Goal: Transaction & Acquisition: Obtain resource

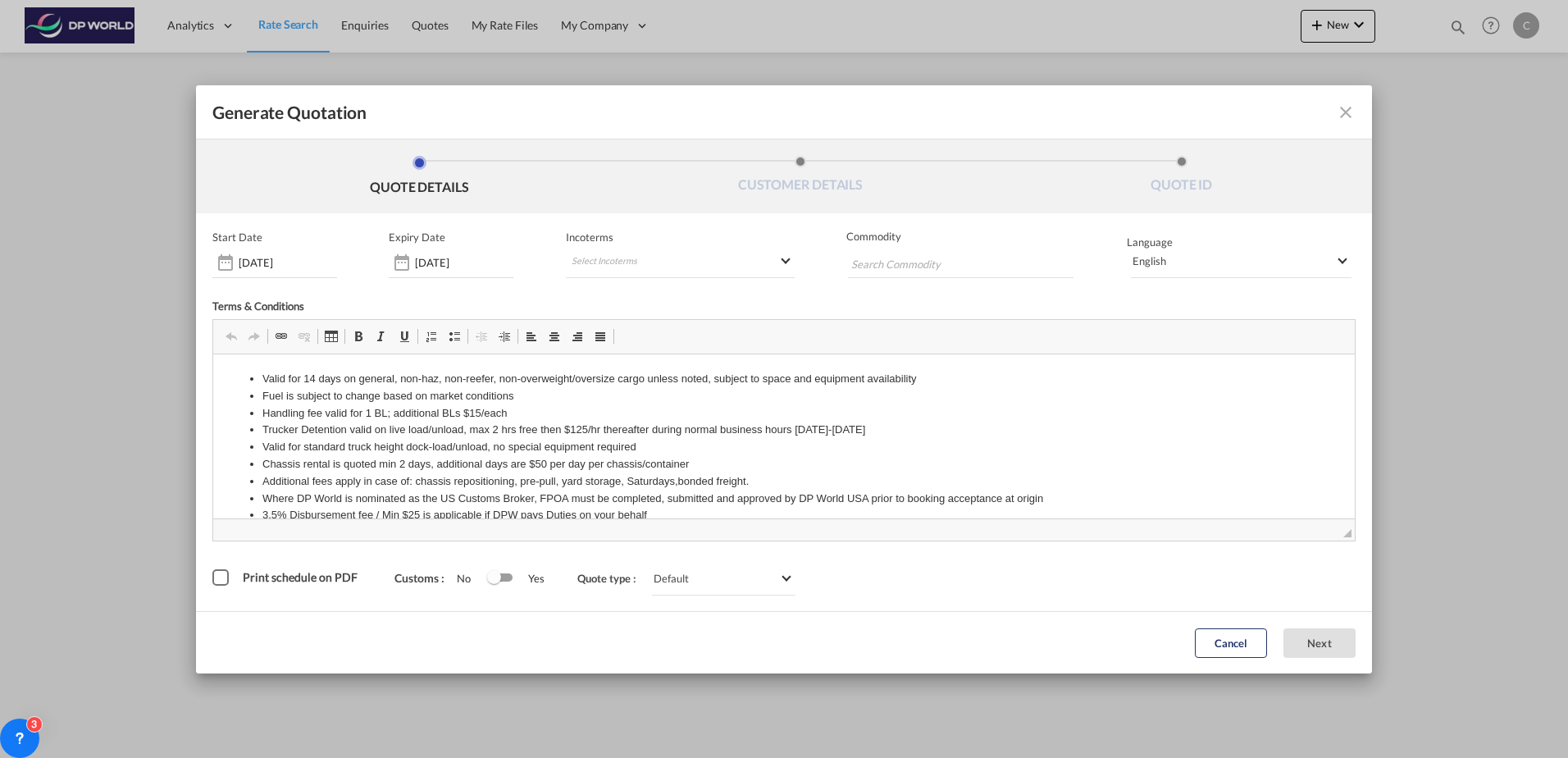
click at [1341, 114] on md-icon "icon-close fg-AAA8AD cursor m-0" at bounding box center [1345, 112] width 20 height 20
click at [225, 574] on div "Print schedule on PDF" at bounding box center [221, 577] width 17 height 17
click at [652, 263] on md-select "Select Incoterms CIP - export Carriage and Insurance Paid to DAP - import Deliv…" at bounding box center [681, 263] width 228 height 30
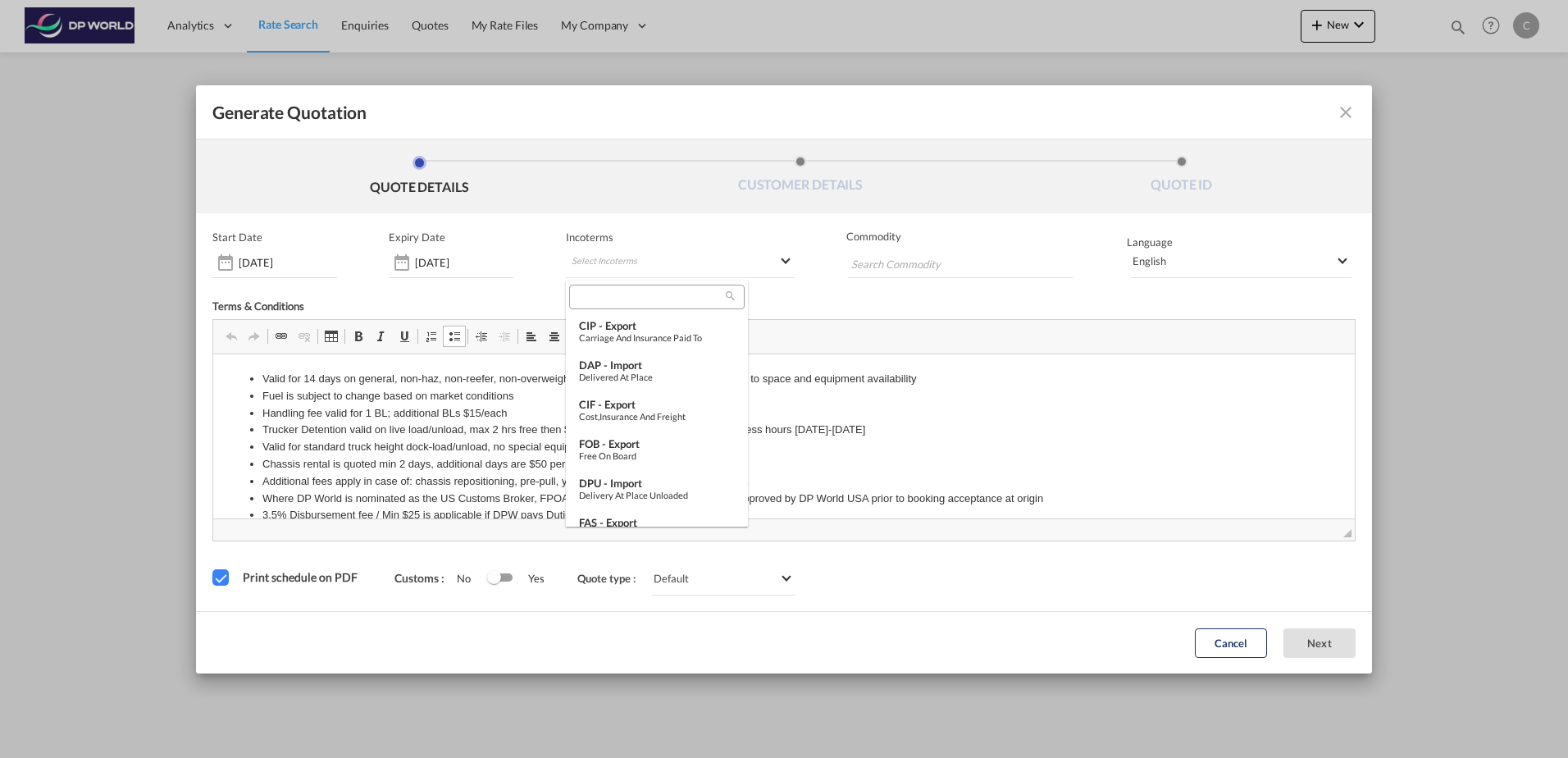
click at [904, 371] on md-backdrop at bounding box center [784, 379] width 1568 height 758
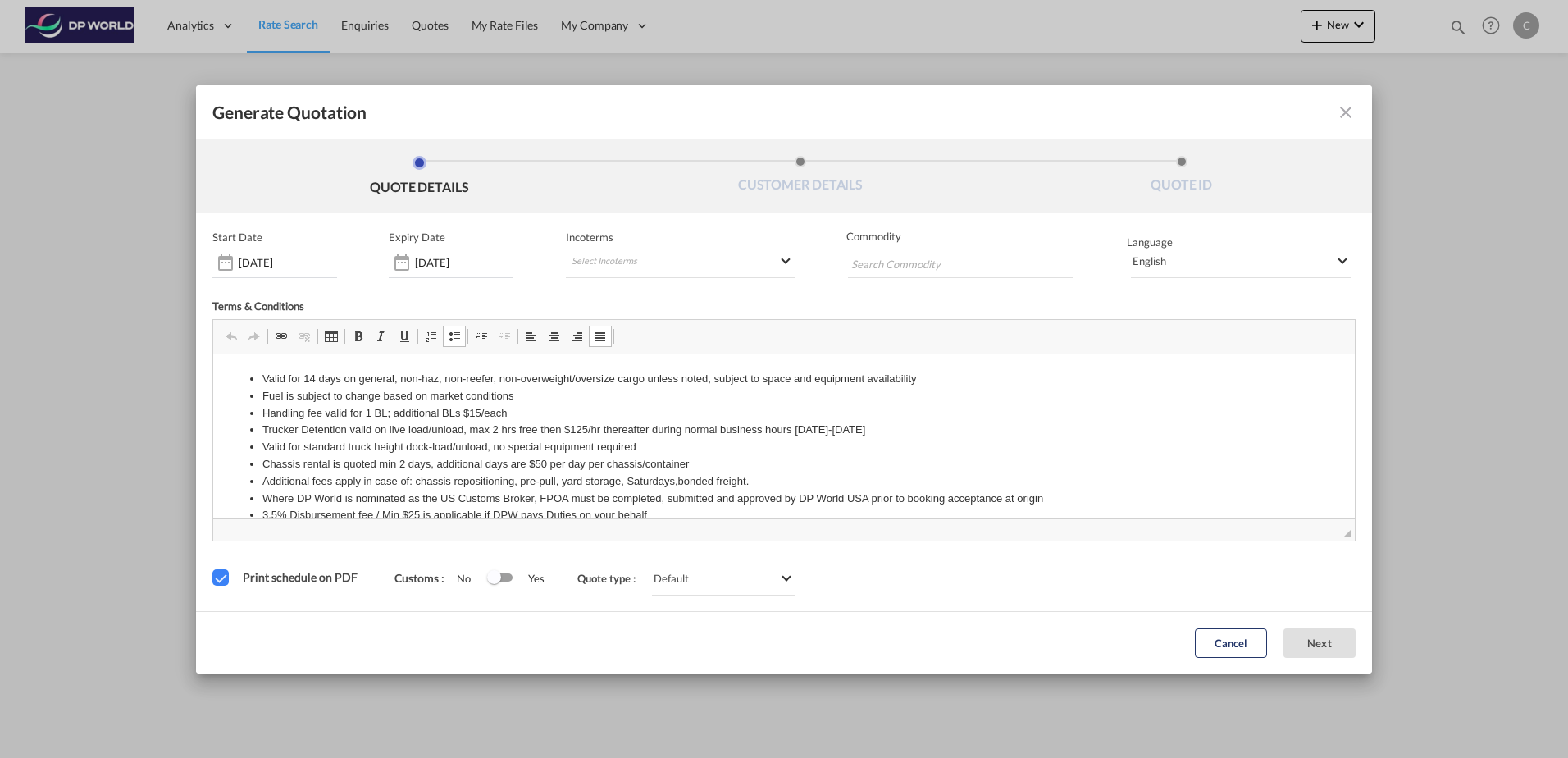
click at [1341, 110] on md-icon "icon-close fg-AAA8AD cursor m-0" at bounding box center [1345, 112] width 20 height 20
click at [212, 578] on div "Print schedule on PDF" at bounding box center [221, 577] width 17 height 17
click at [661, 261] on md-select "Select Incoterms CIP - export Carriage and Insurance Paid to DAP - import Deliv…" at bounding box center [681, 263] width 228 height 30
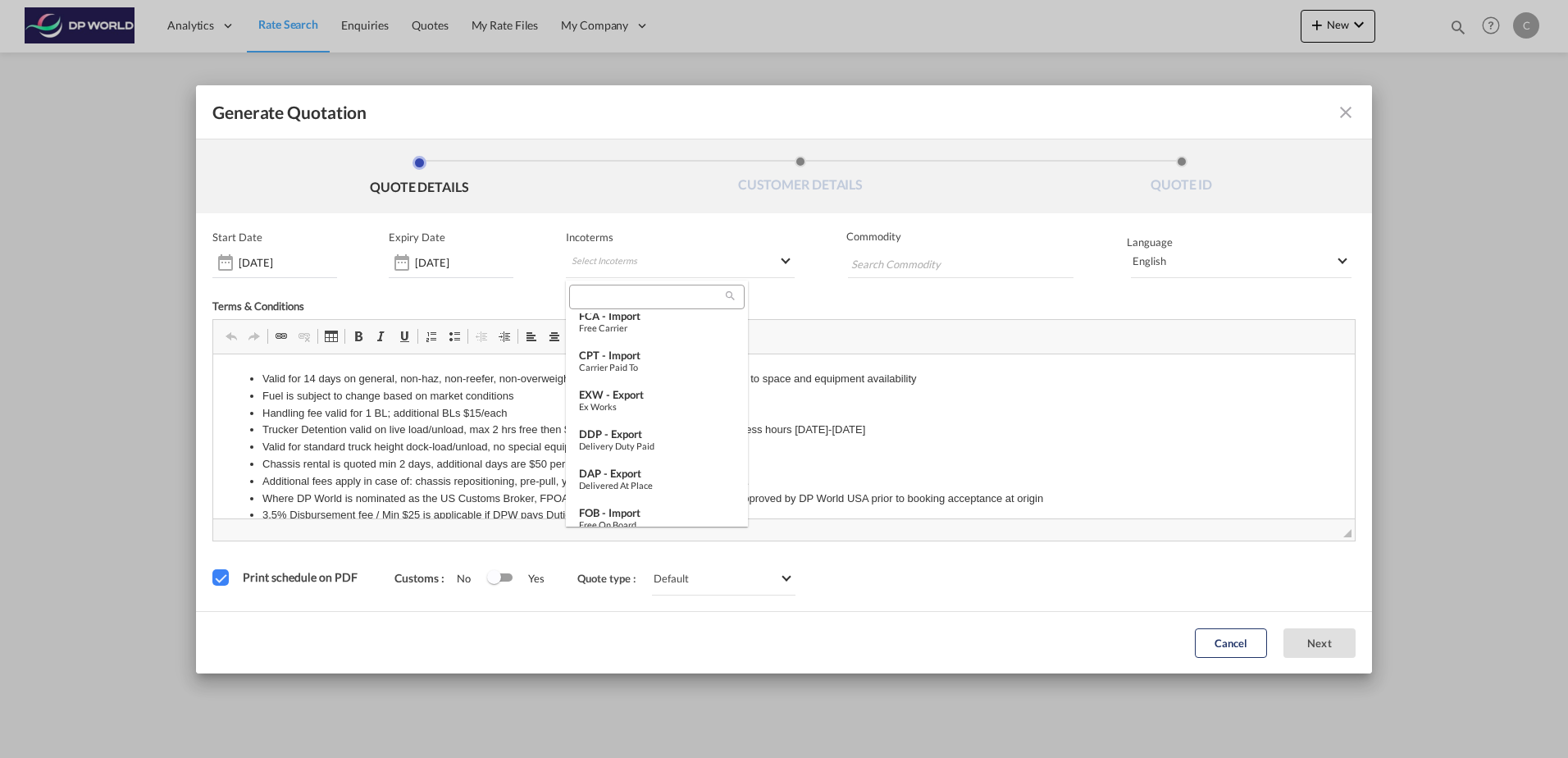
scroll to position [613, 0]
click at [641, 504] on div "FOB - import" at bounding box center [657, 500] width 155 height 13
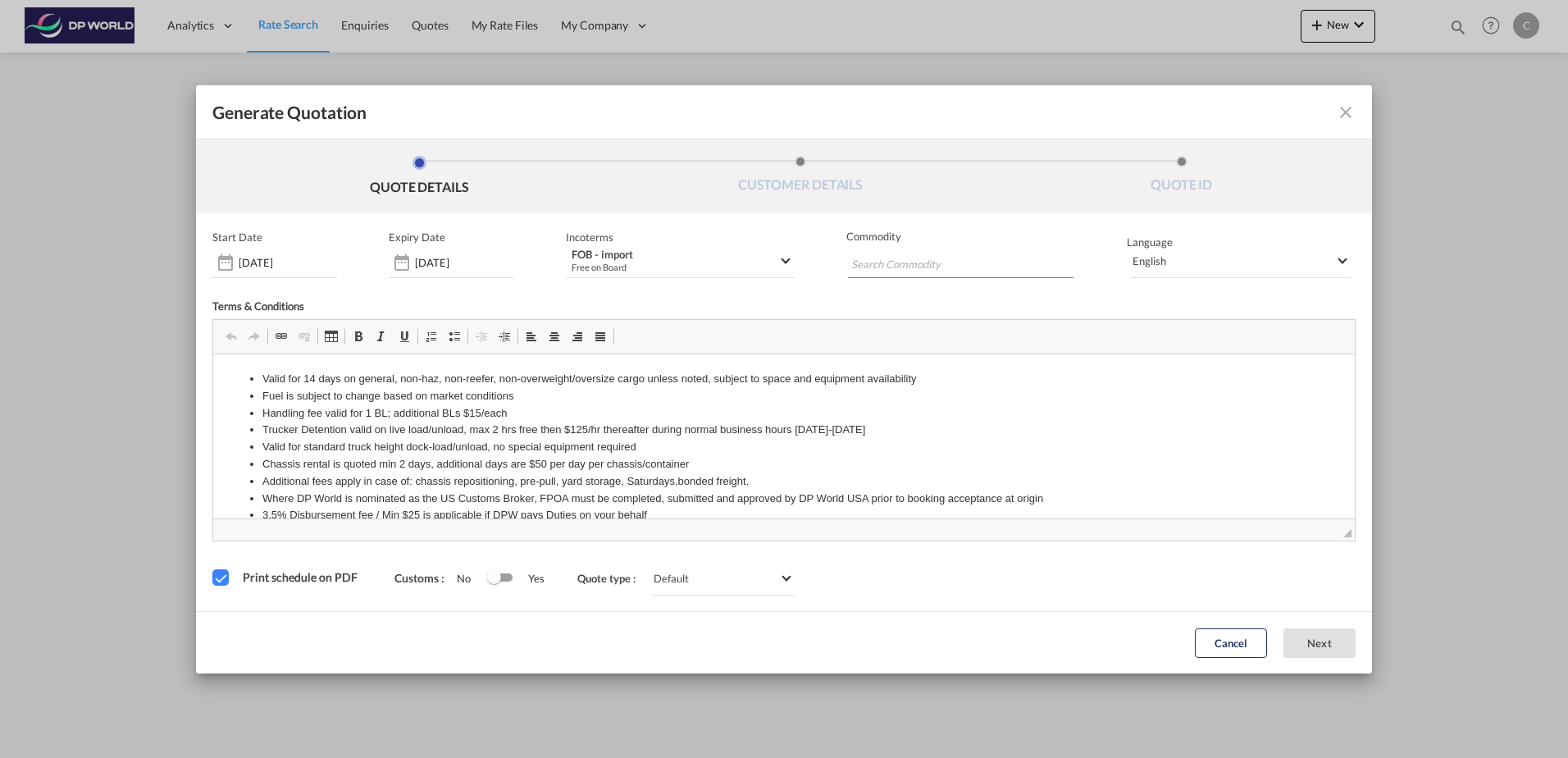
click at [937, 271] on input "Chips input." at bounding box center [929, 264] width 155 height 26
click at [878, 308] on div "Terms & Conditions" at bounding box center [784, 309] width 1143 height 20
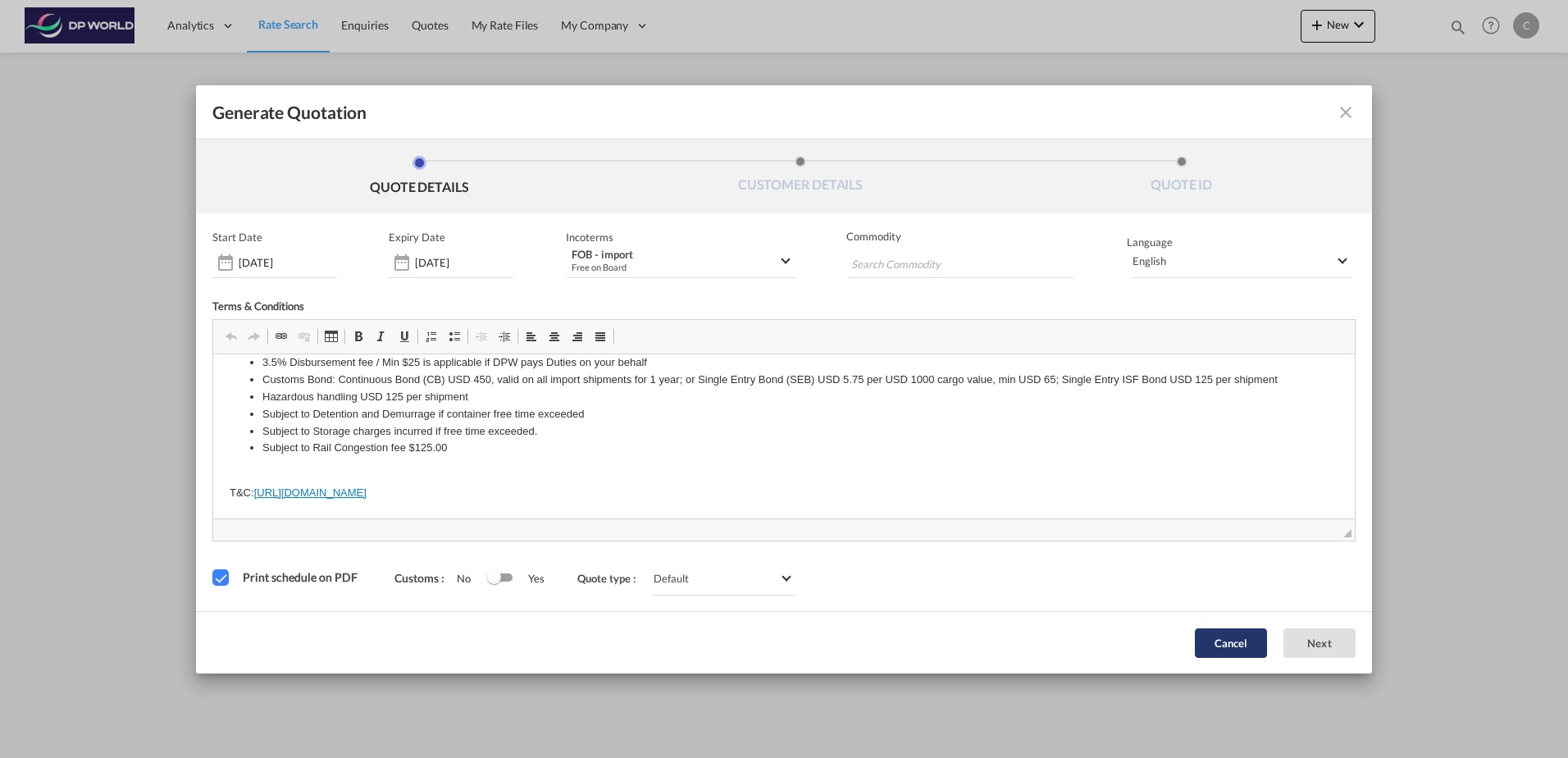
click at [1237, 636] on button "Cancel" at bounding box center [1231, 643] width 72 height 30
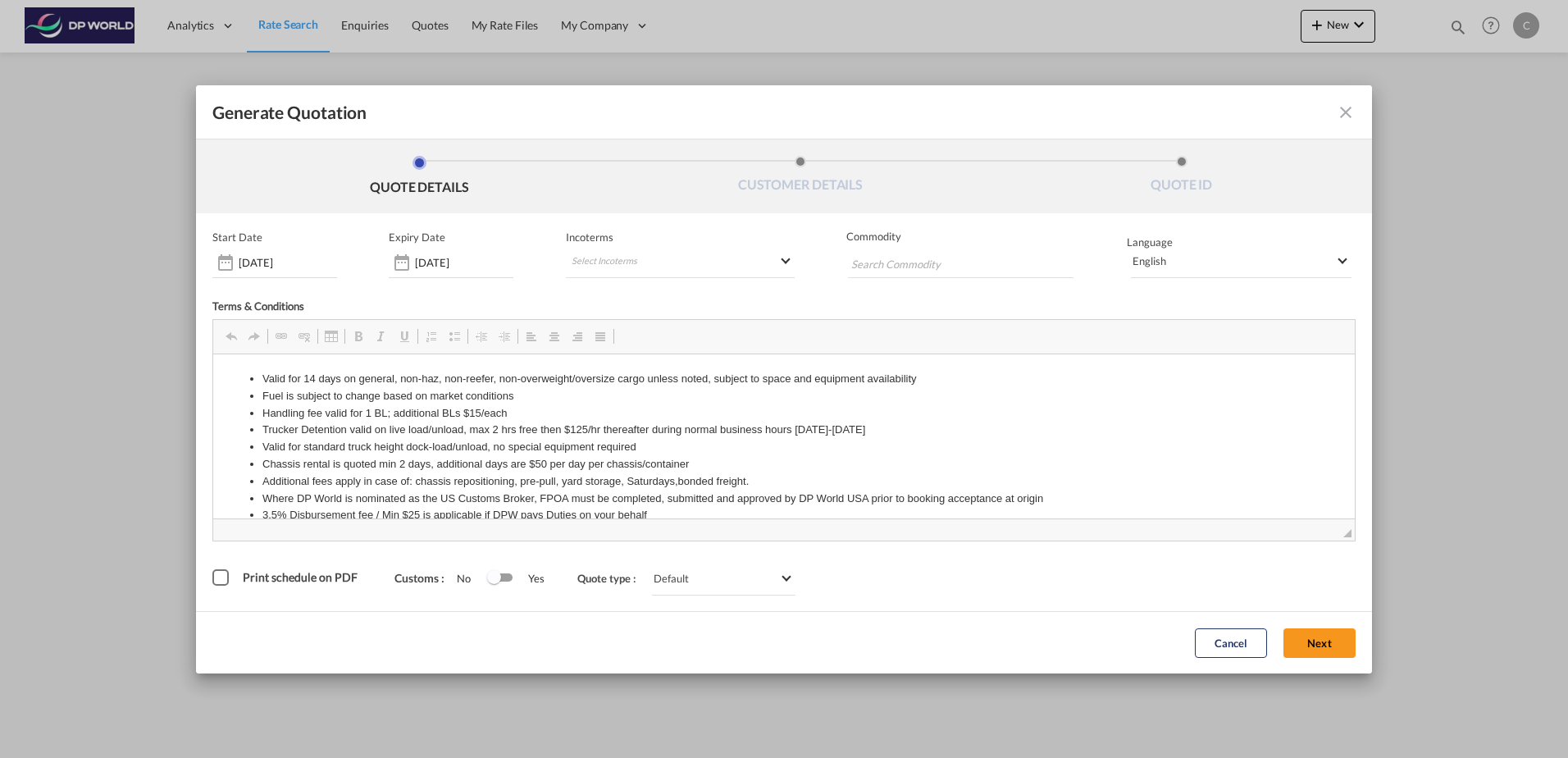
scroll to position [0, 0]
click at [1345, 114] on md-icon "icon-close fg-AAA8AD cursor m-0" at bounding box center [1345, 112] width 20 height 20
click at [1346, 113] on md-icon "icon-close fg-AAA8AD cursor m-0" at bounding box center [1345, 112] width 20 height 20
click at [1340, 109] on md-icon "icon-close fg-AAA8AD cursor m-0" at bounding box center [1345, 112] width 20 height 20
click at [493, 579] on div "Switch 1" at bounding box center [493, 576] width 14 height 14
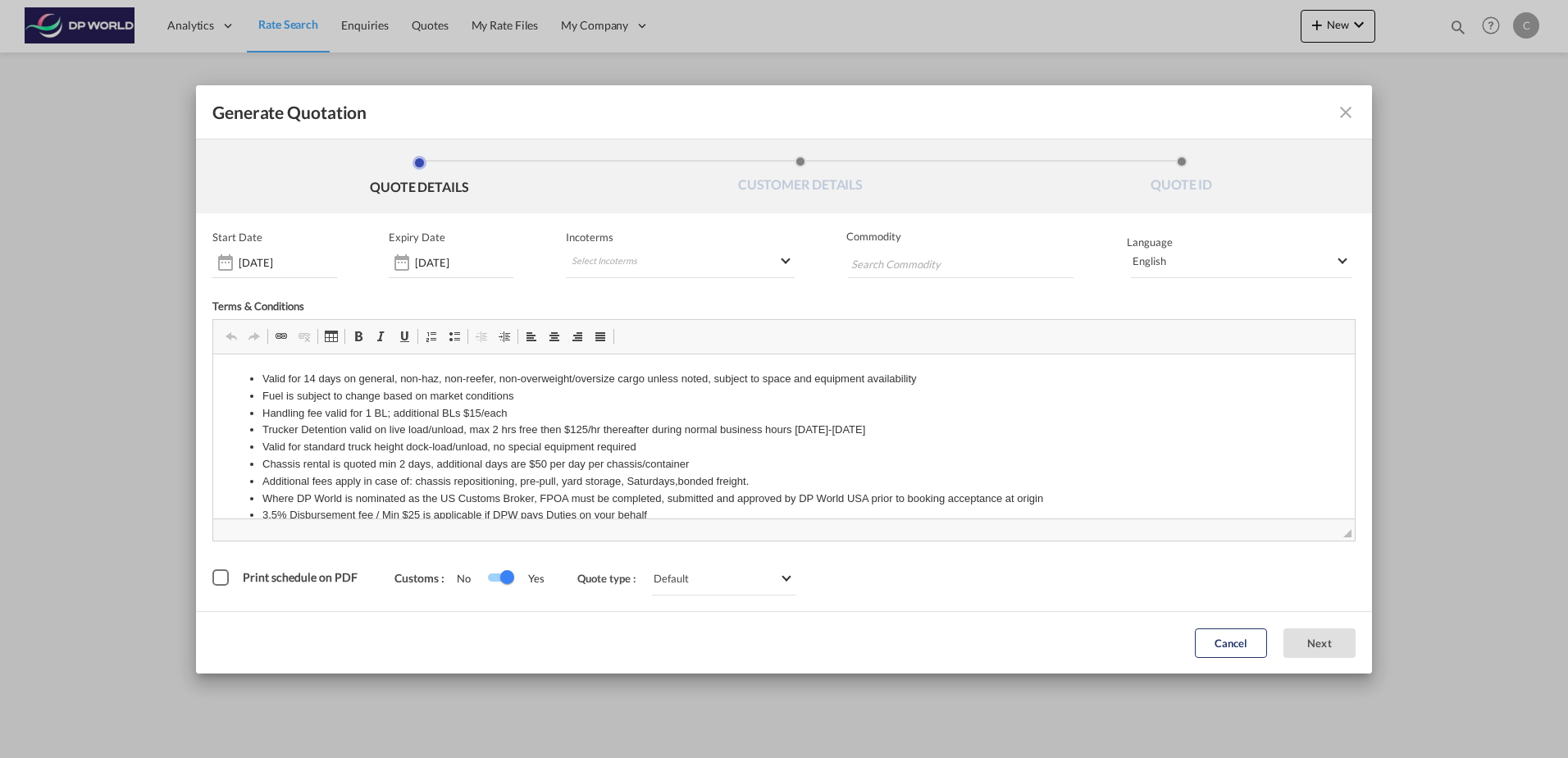
click at [495, 578] on div "Switch 1" at bounding box center [500, 576] width 24 height 8
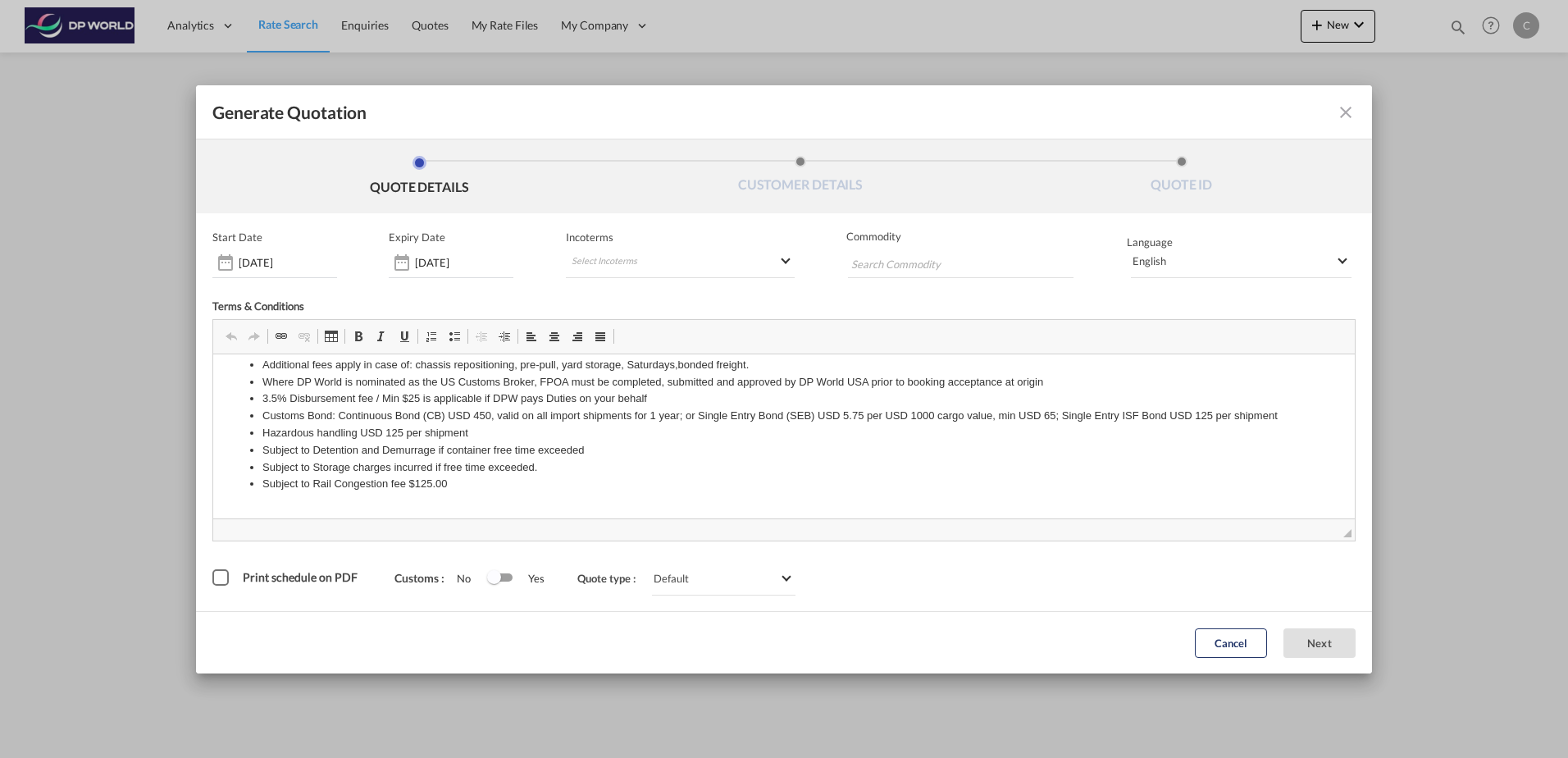
scroll to position [153, 0]
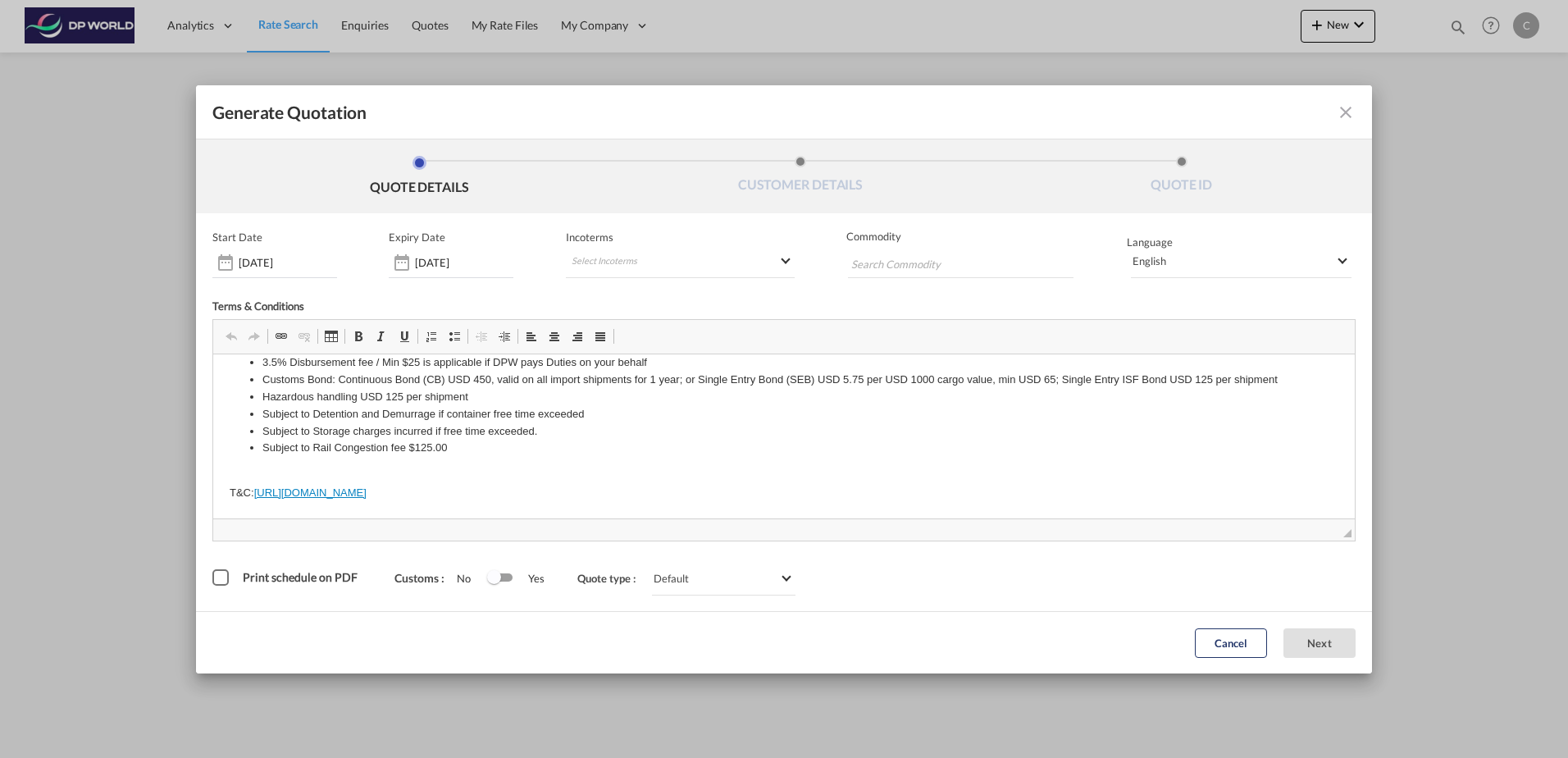
click at [213, 576] on div "Print schedule on PDF" at bounding box center [221, 577] width 17 height 17
click at [1351, 112] on md-icon "icon-close fg-AAA8AD cursor m-0" at bounding box center [1345, 112] width 20 height 20
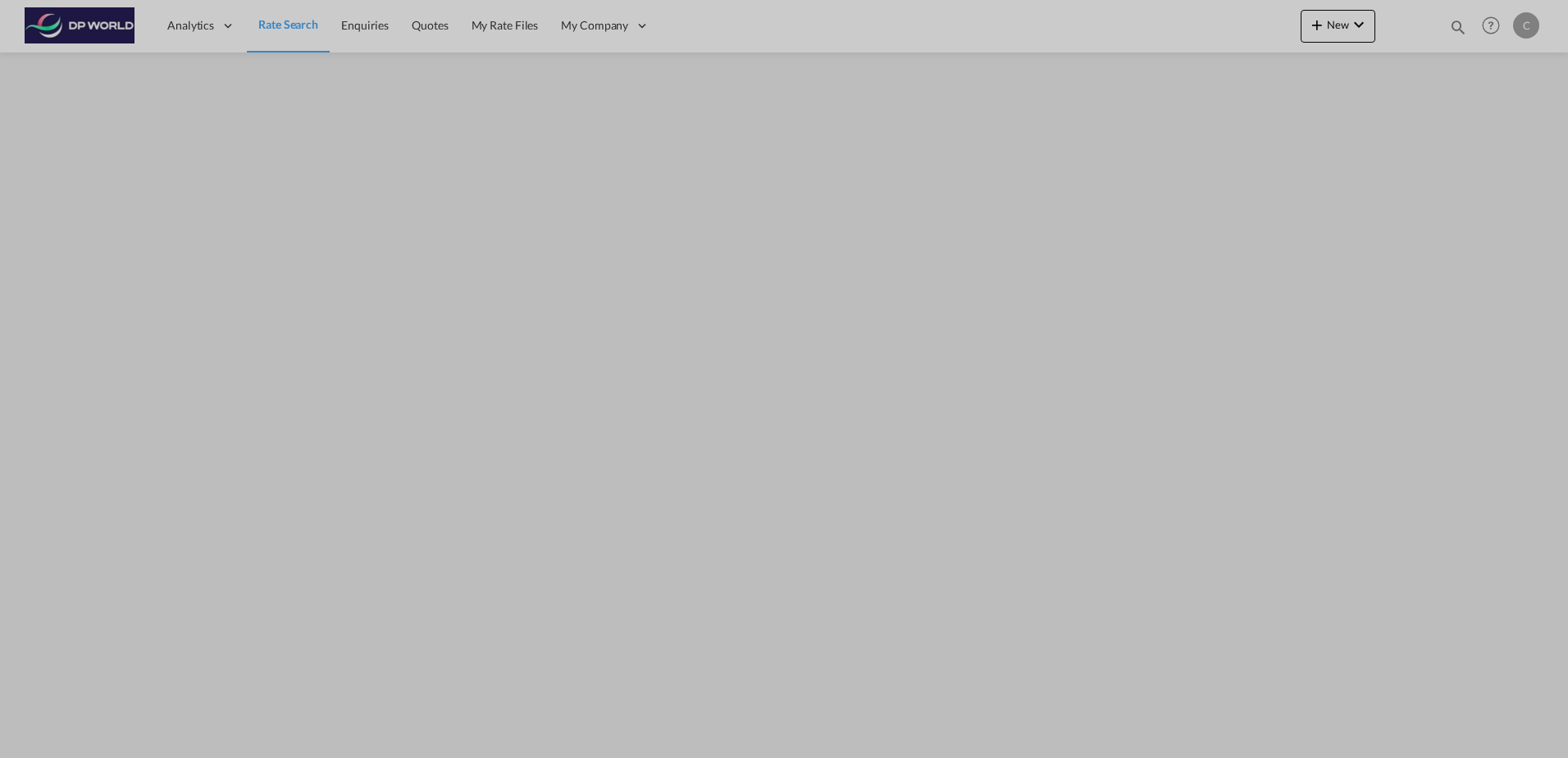
scroll to position [0, 0]
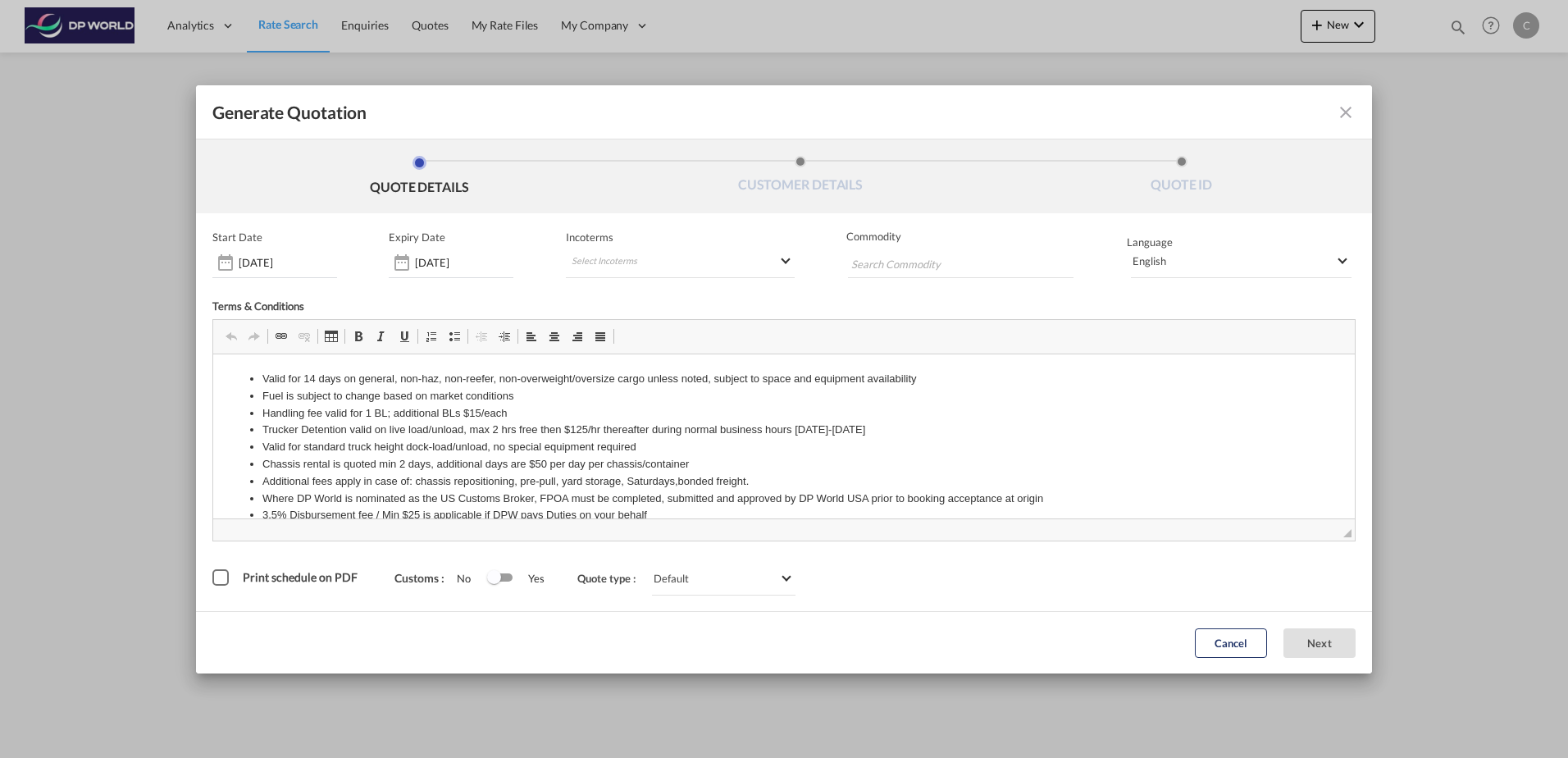
click at [1340, 117] on md-icon "icon-close fg-AAA8AD cursor m-0" at bounding box center [1345, 112] width 20 height 20
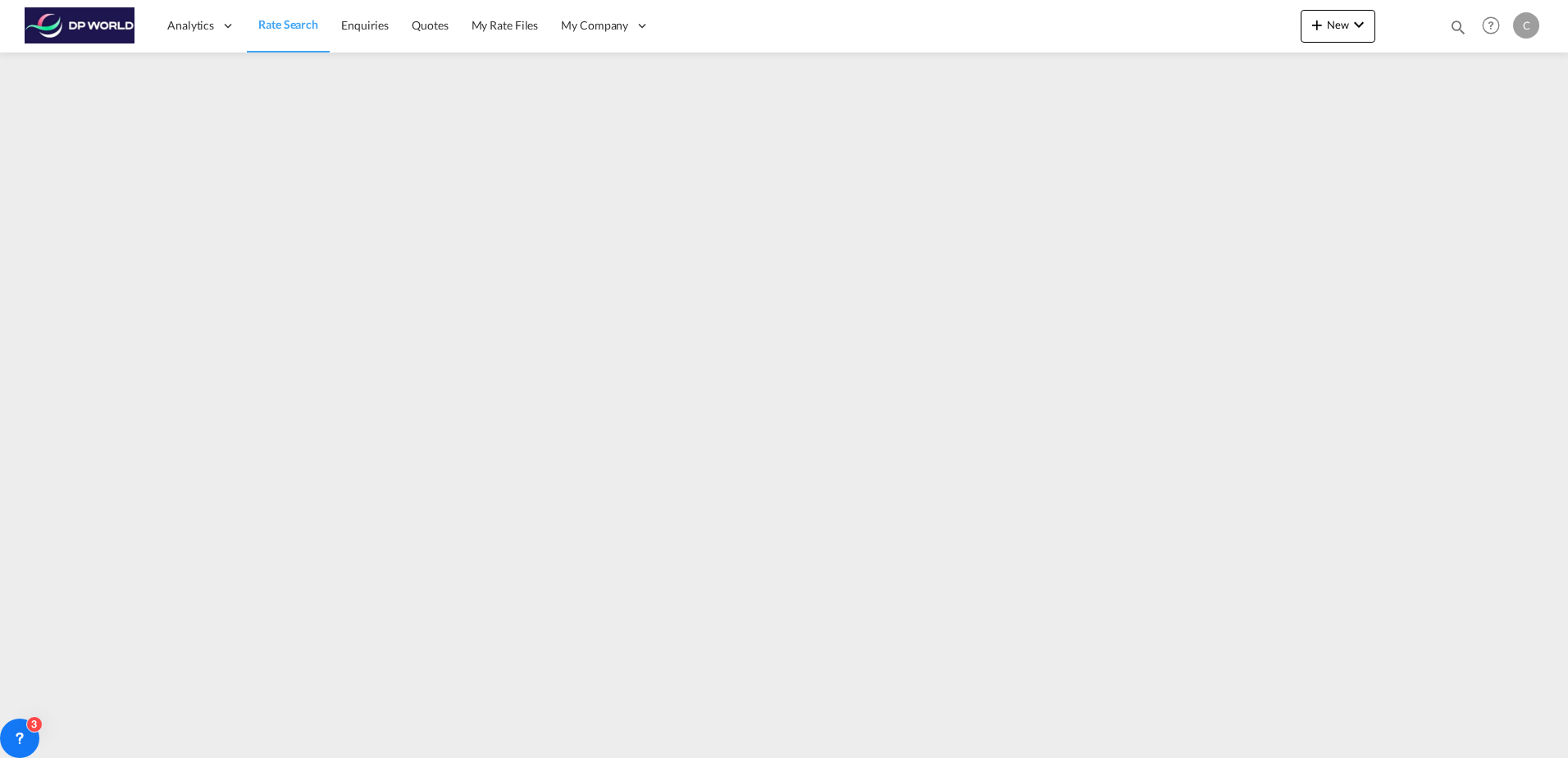
click at [285, 21] on span "Rate Search" at bounding box center [288, 23] width 60 height 14
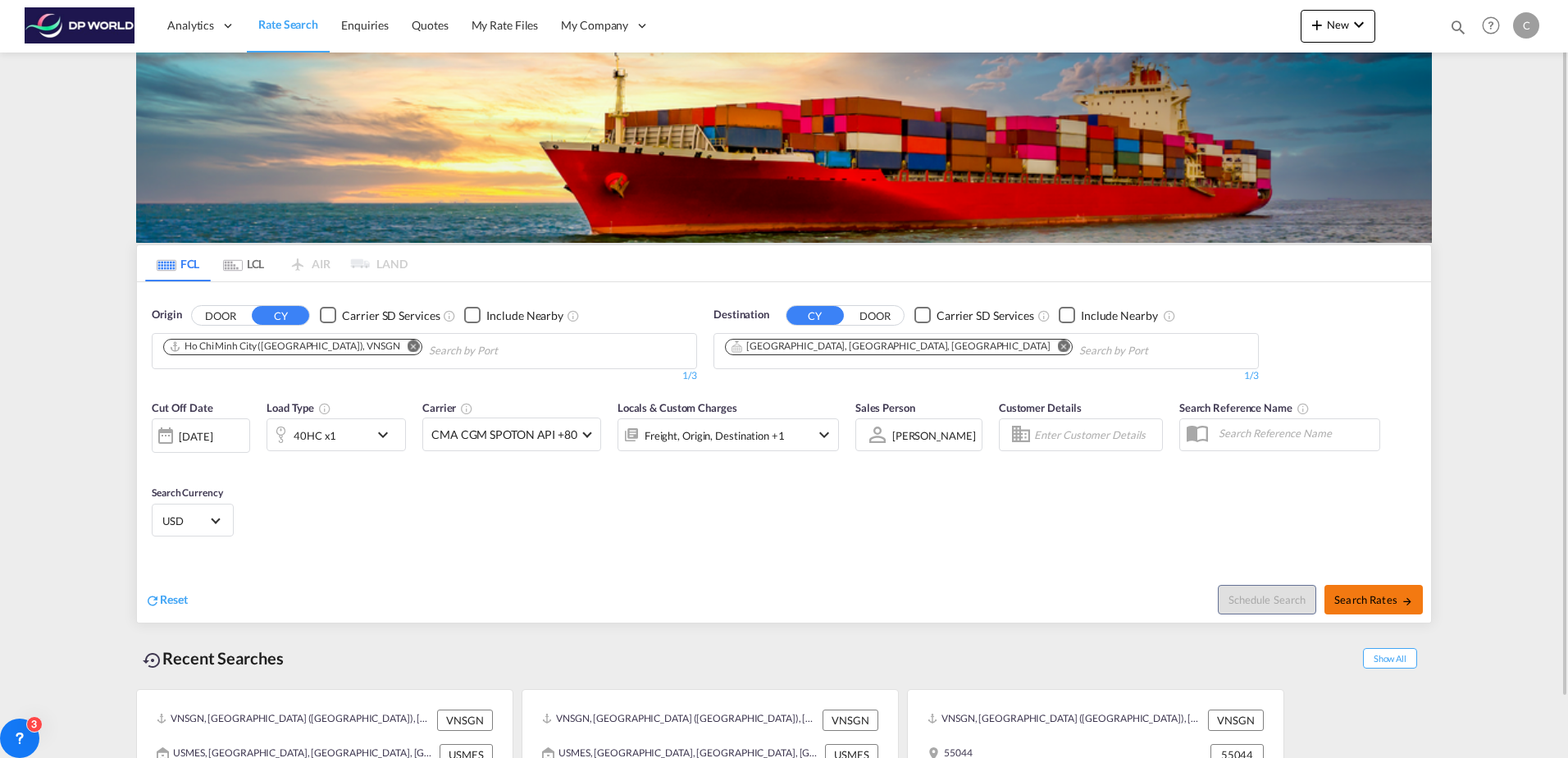
click at [1361, 605] on span "Search Rates" at bounding box center [1373, 599] width 79 height 13
type input "VNSGN to USMES / 22 Aug 2025"
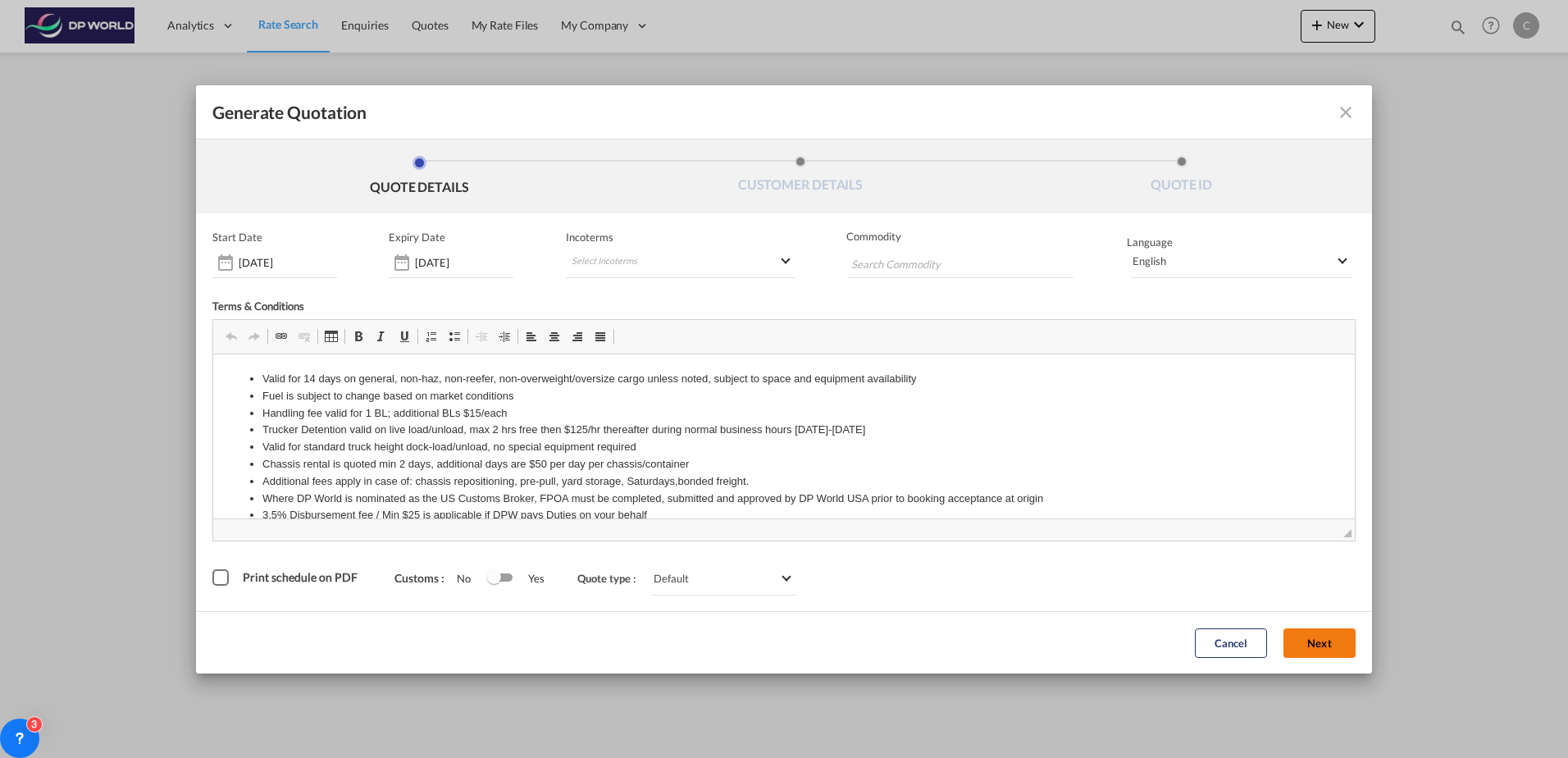
click at [1326, 640] on button "Next" at bounding box center [1319, 643] width 72 height 30
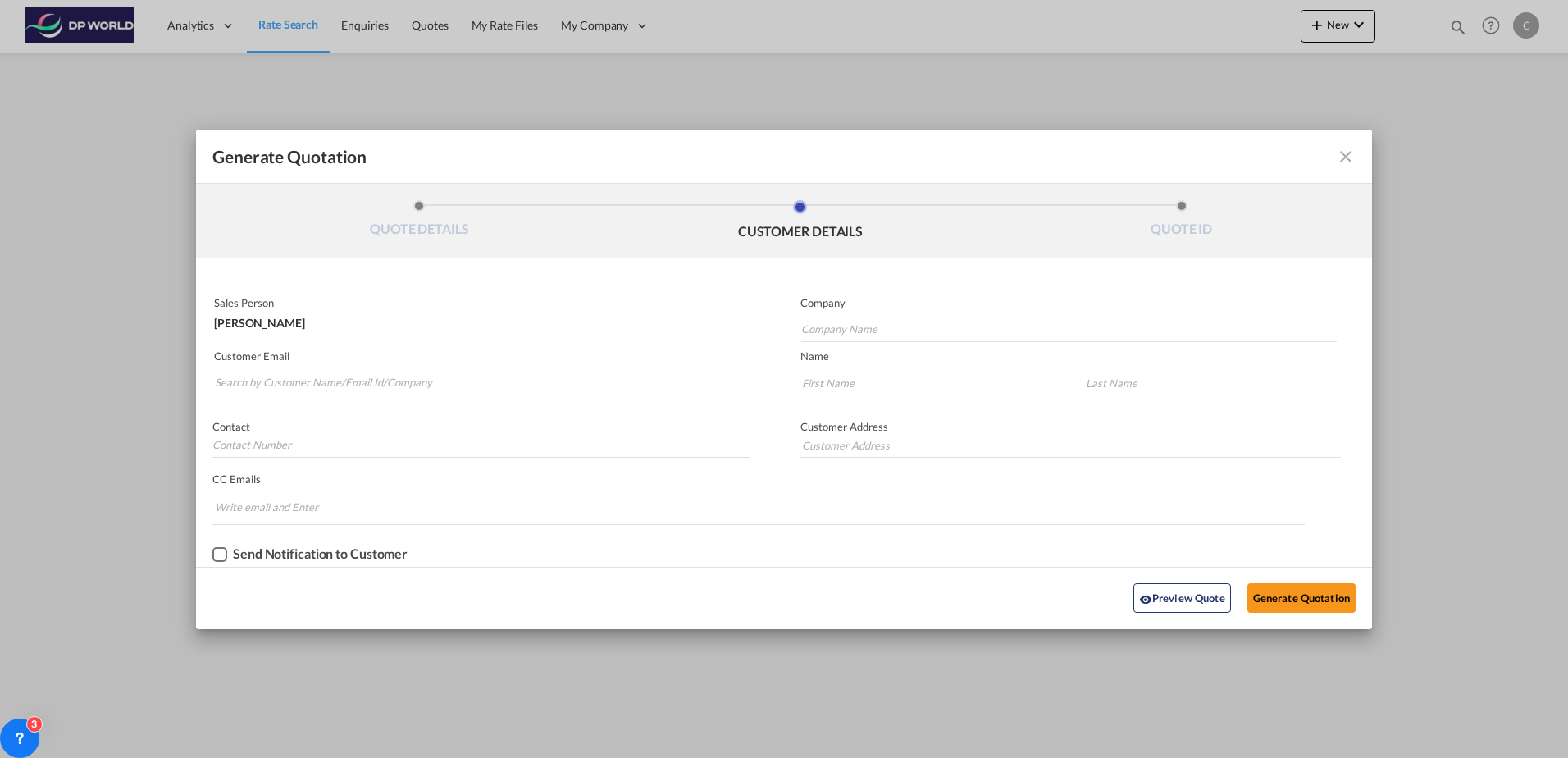
click at [1354, 153] on md-icon "icon-close fg-AAA8AD cursor m-0" at bounding box center [1345, 156] width 20 height 20
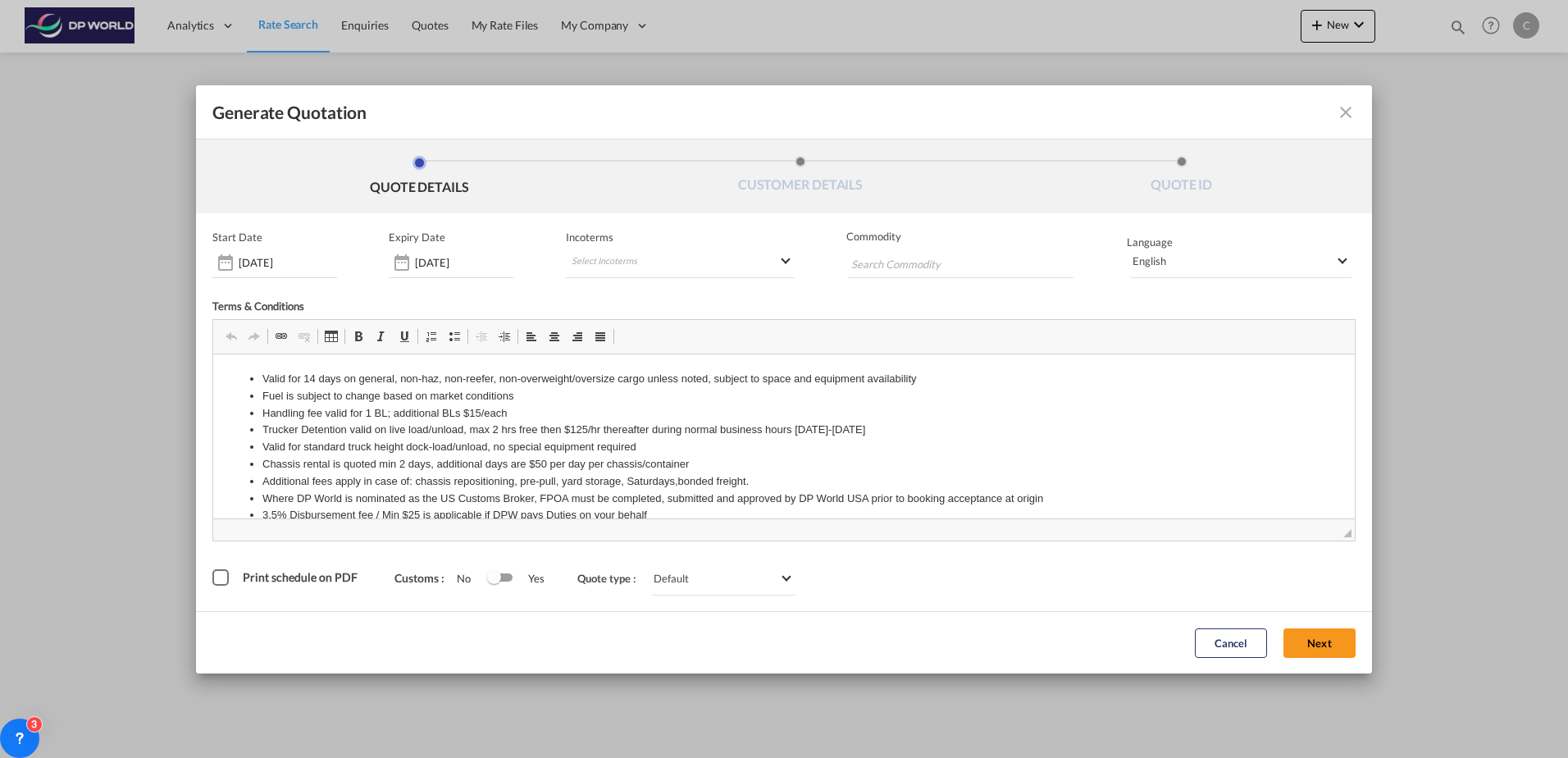
drag, startPoint x: 219, startPoint y: 579, endPoint x: 283, endPoint y: 588, distance: 64.6
click at [218, 579] on div "Print schedule on PDF" at bounding box center [221, 577] width 17 height 17
click at [1314, 625] on div "Cancel Next" at bounding box center [1275, 642] width 177 height 45
click at [1317, 643] on button "Next" at bounding box center [1319, 643] width 72 height 30
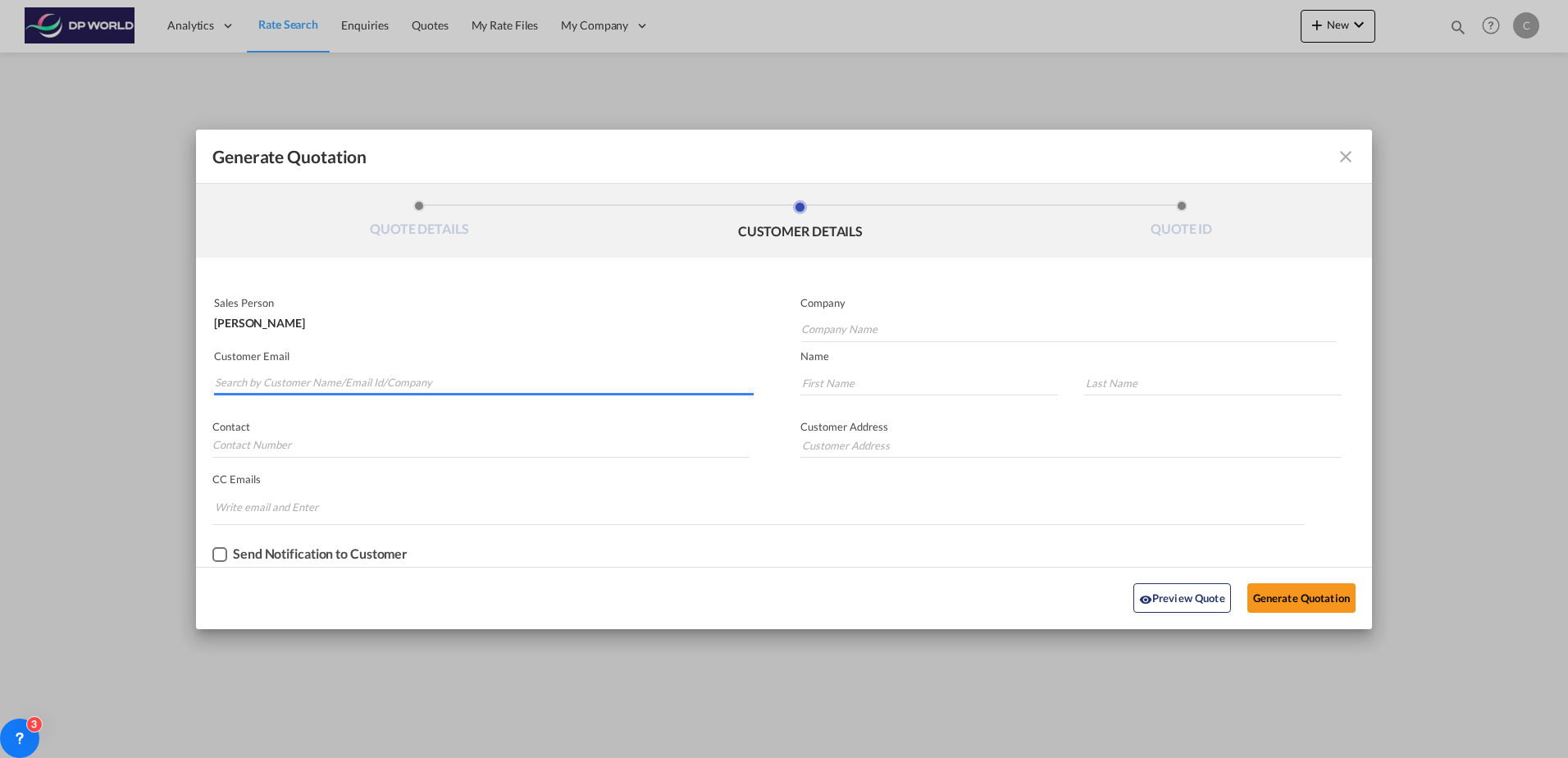
click at [389, 390] on input "Search by Customer Name/Email Id/Company" at bounding box center [485, 383] width 539 height 24
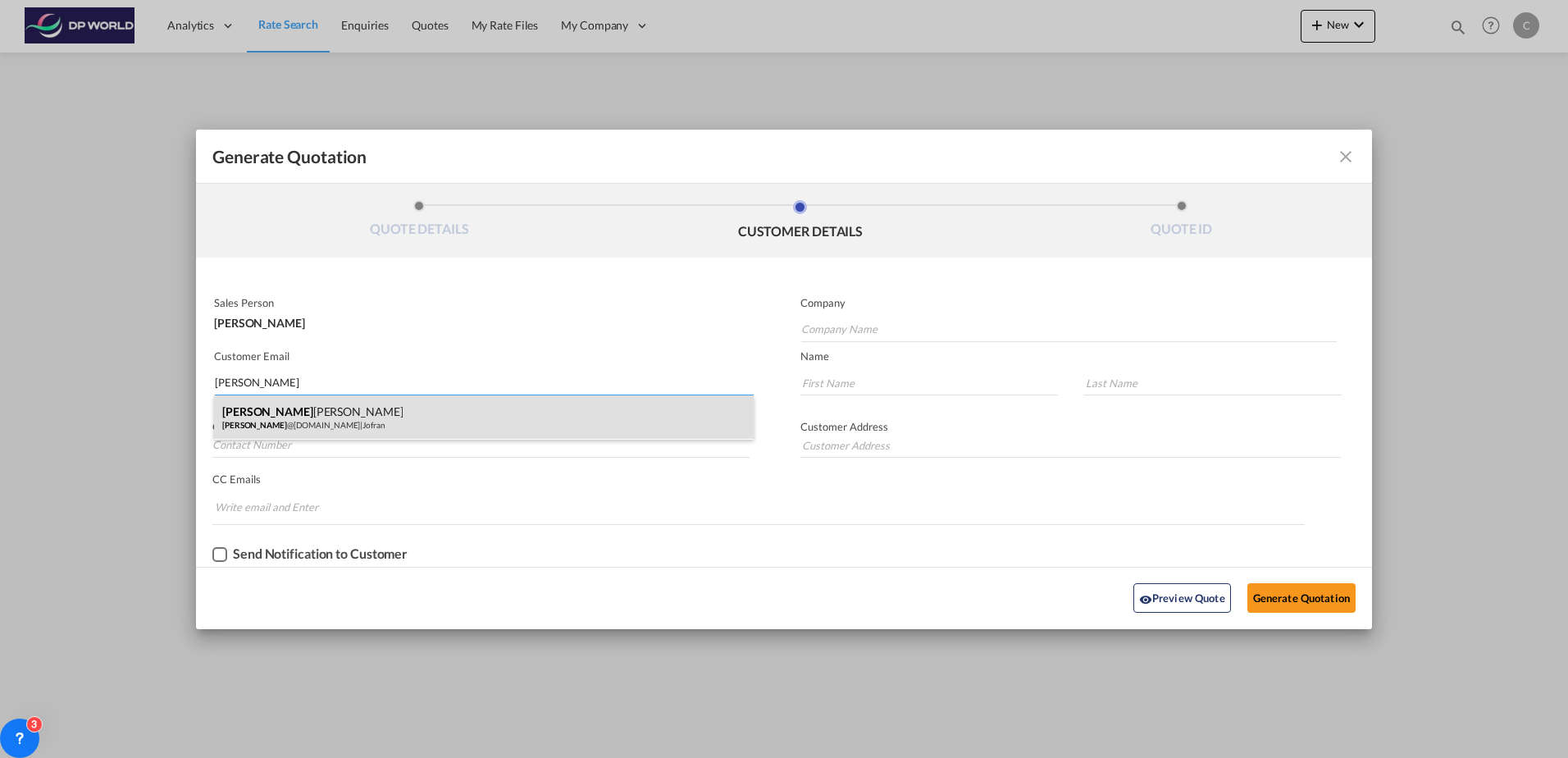
type input "chad"
click at [387, 409] on div "Chad Goldman chad @jofran.com | Jofran" at bounding box center [484, 416] width 540 height 44
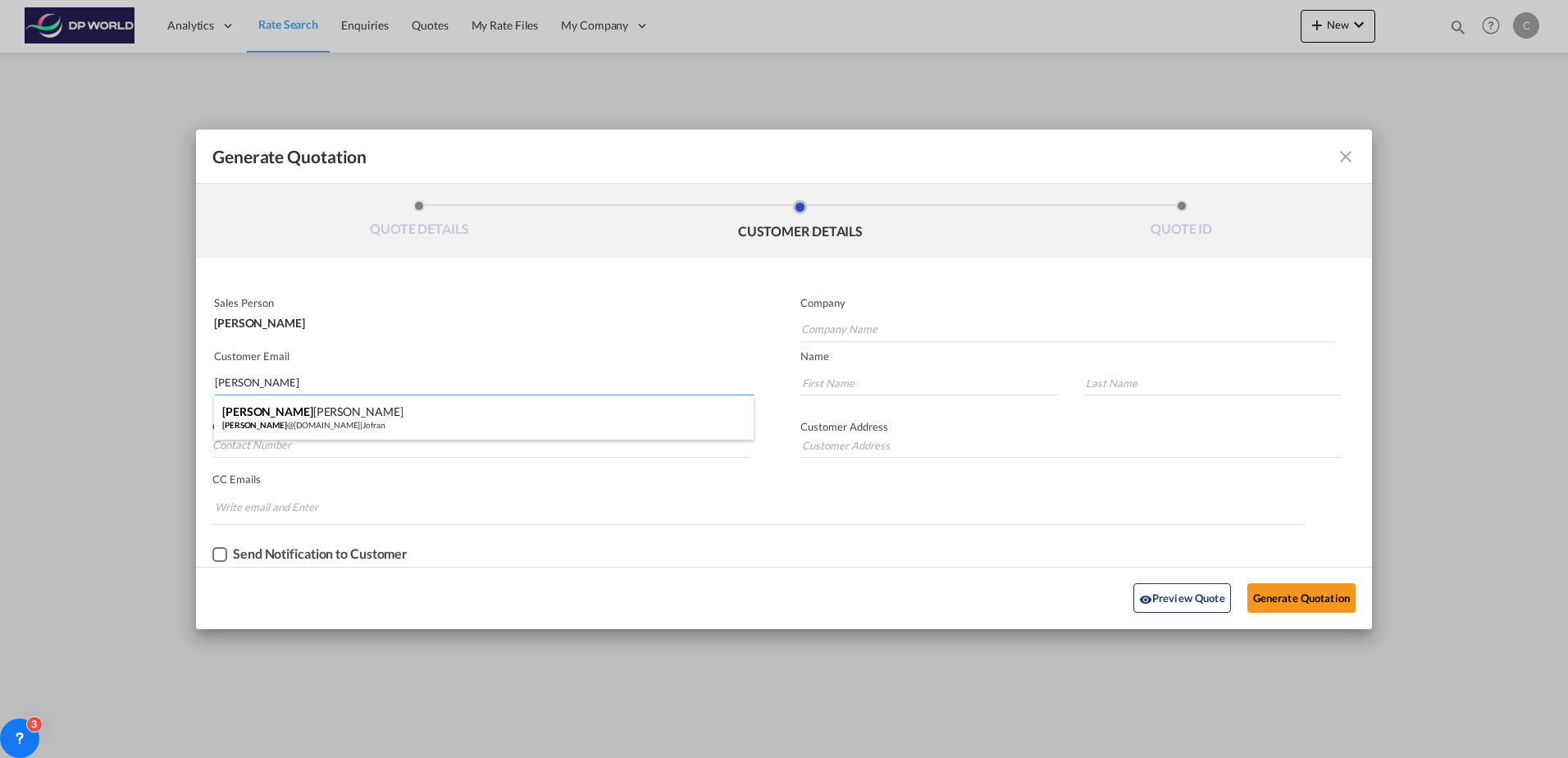
type input "Jofran"
type input "chad@jofran.com"
type input "Chad"
type input "Goldman"
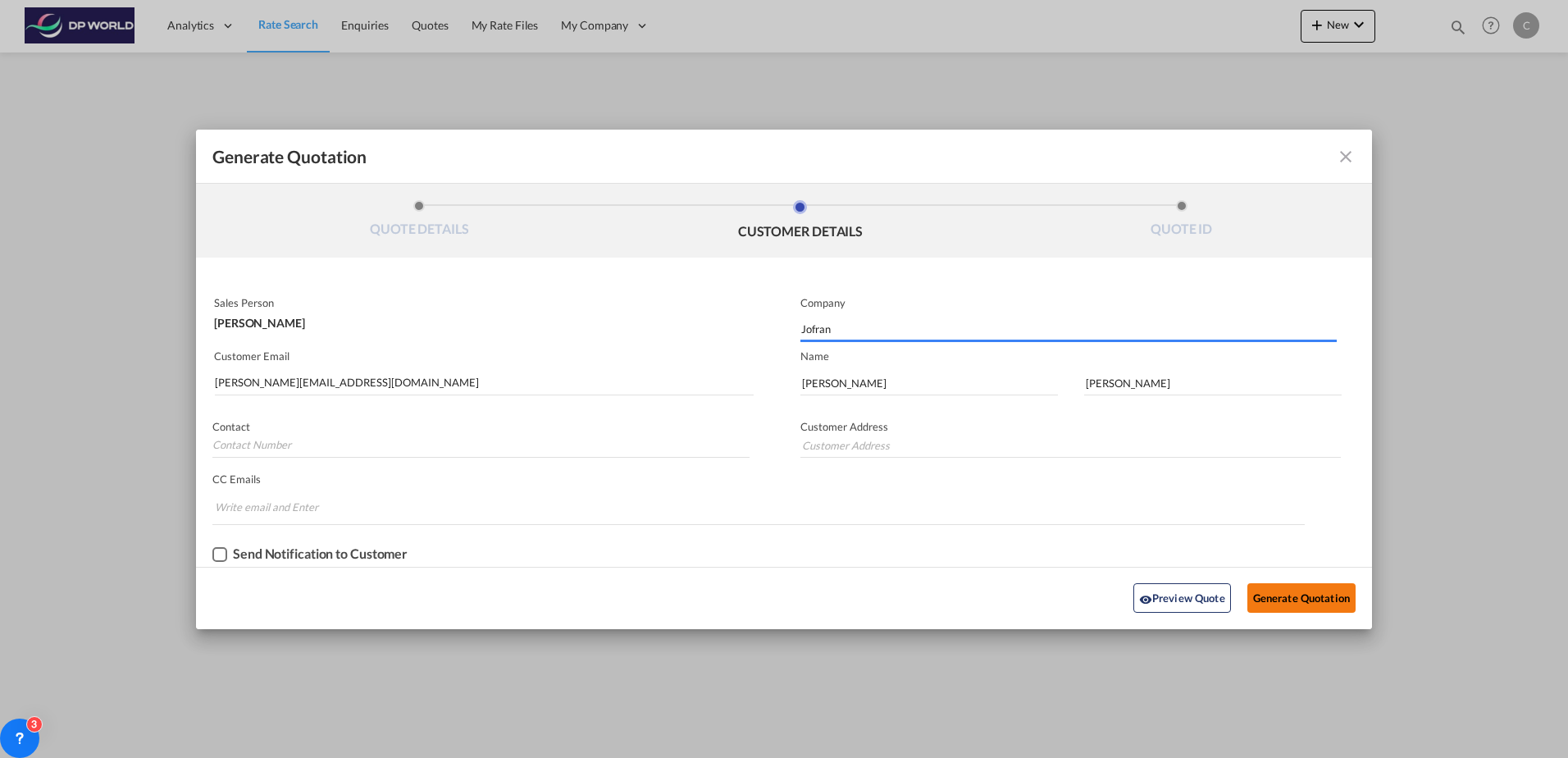
click at [1330, 606] on button "Generate Quotation" at bounding box center [1302, 598] width 109 height 30
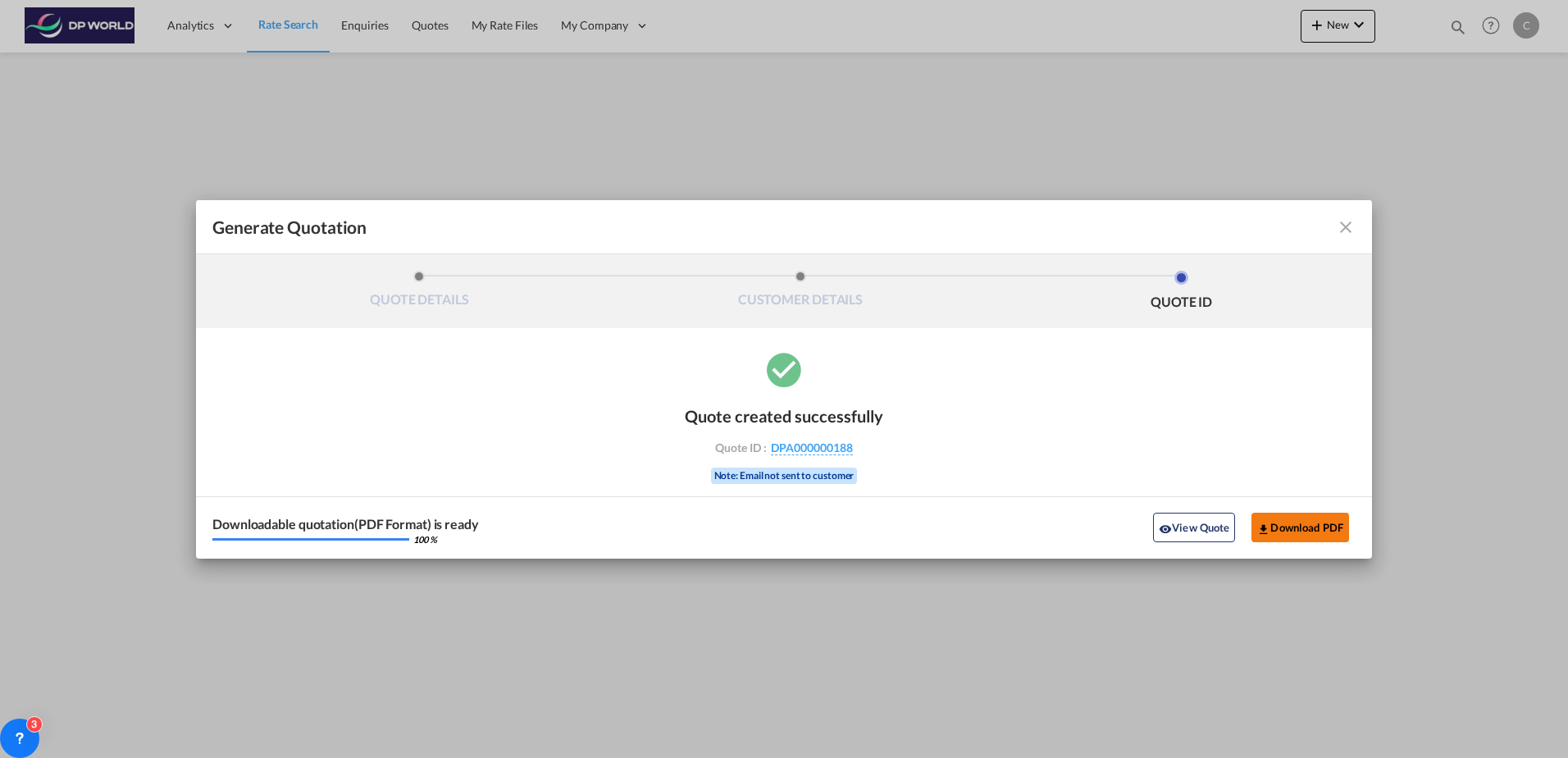
click at [1310, 521] on button "Download PDF" at bounding box center [1300, 528] width 97 height 30
click at [1341, 228] on md-icon "icon-close fg-AAA8AD cursor m-0" at bounding box center [1345, 226] width 20 height 20
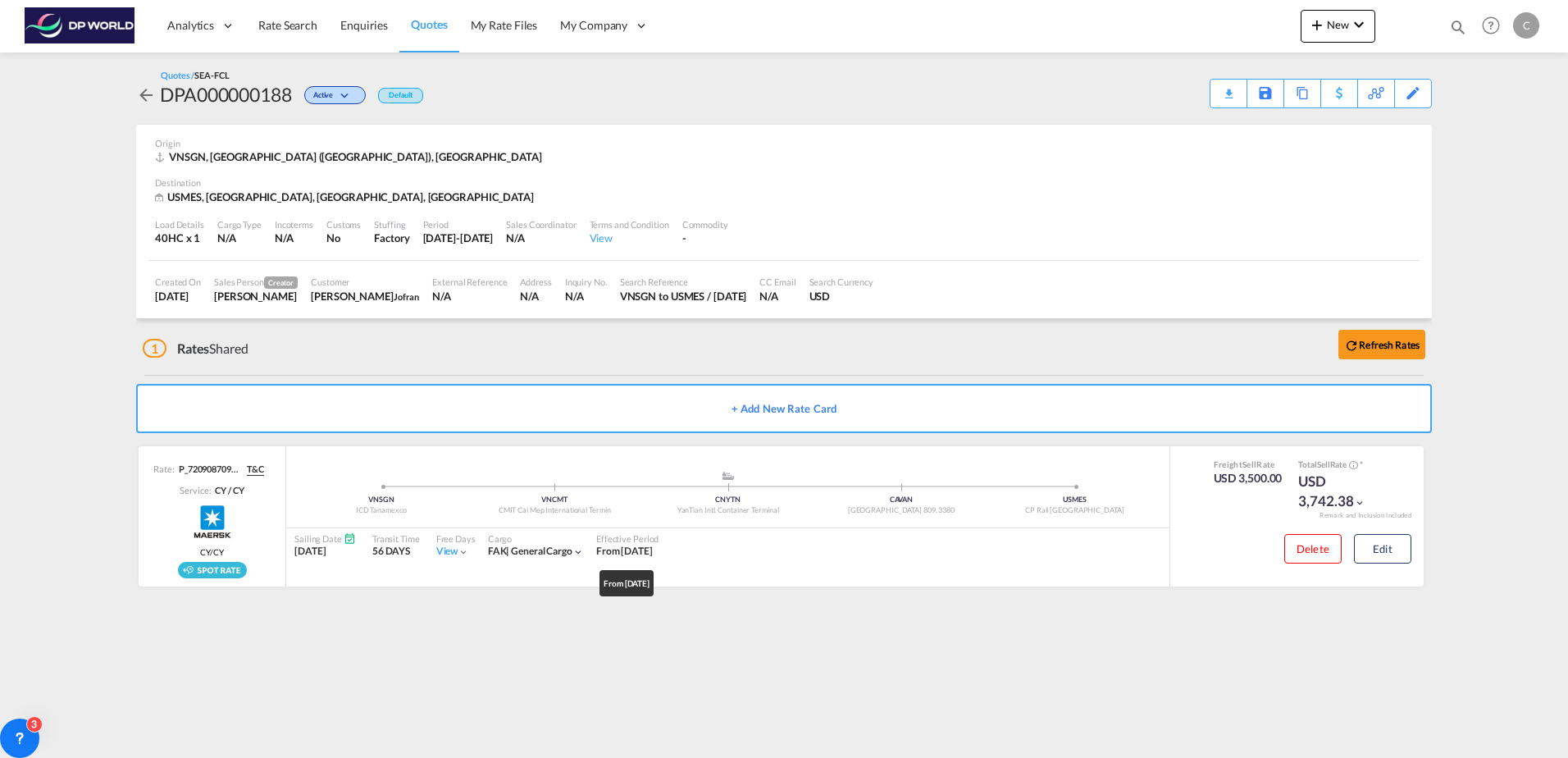
click at [549, 635] on md-content "Analytics Dashboard Rate Search Enquiries Quotes My Rate Files My Company" at bounding box center [784, 379] width 1568 height 758
click at [1147, 646] on md-content "Analytics Dashboard Rate Search Enquiries Quotes My Rate Files My Company" at bounding box center [784, 379] width 1568 height 758
click at [436, 358] on div "1 Rates Shared Refresh Rates" at bounding box center [786, 344] width 1289 height 52
click at [275, 22] on span "Rate Search" at bounding box center [287, 24] width 59 height 14
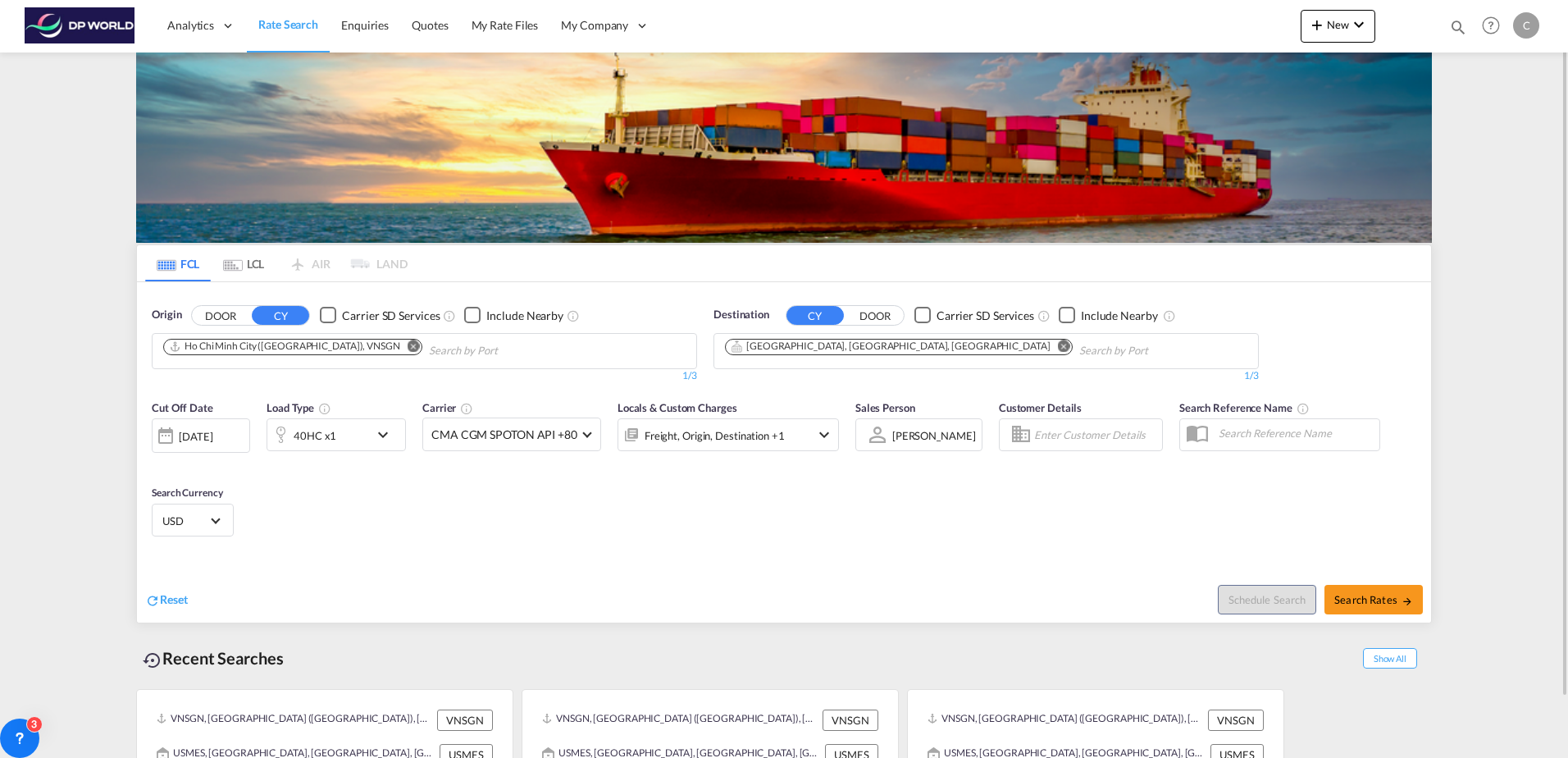
click at [1366, 614] on div "Schedule Search Search Rates" at bounding box center [1109, 590] width 643 height 63
click at [1362, 611] on button "Search Rates" at bounding box center [1373, 600] width 98 height 30
type input "VNSGN to USMES / 22 Aug 2025"
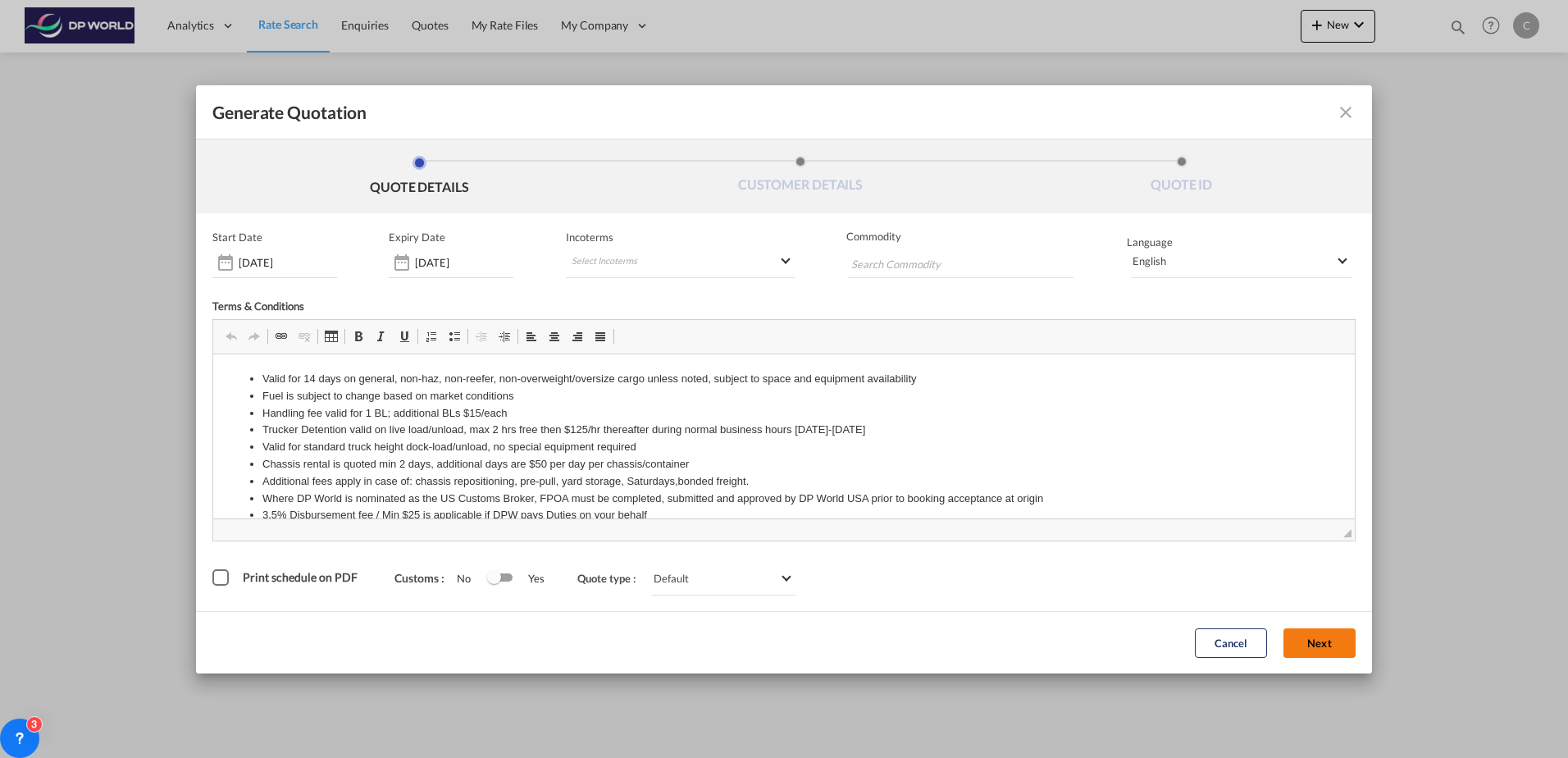
click at [1335, 646] on button "Next" at bounding box center [1319, 643] width 72 height 30
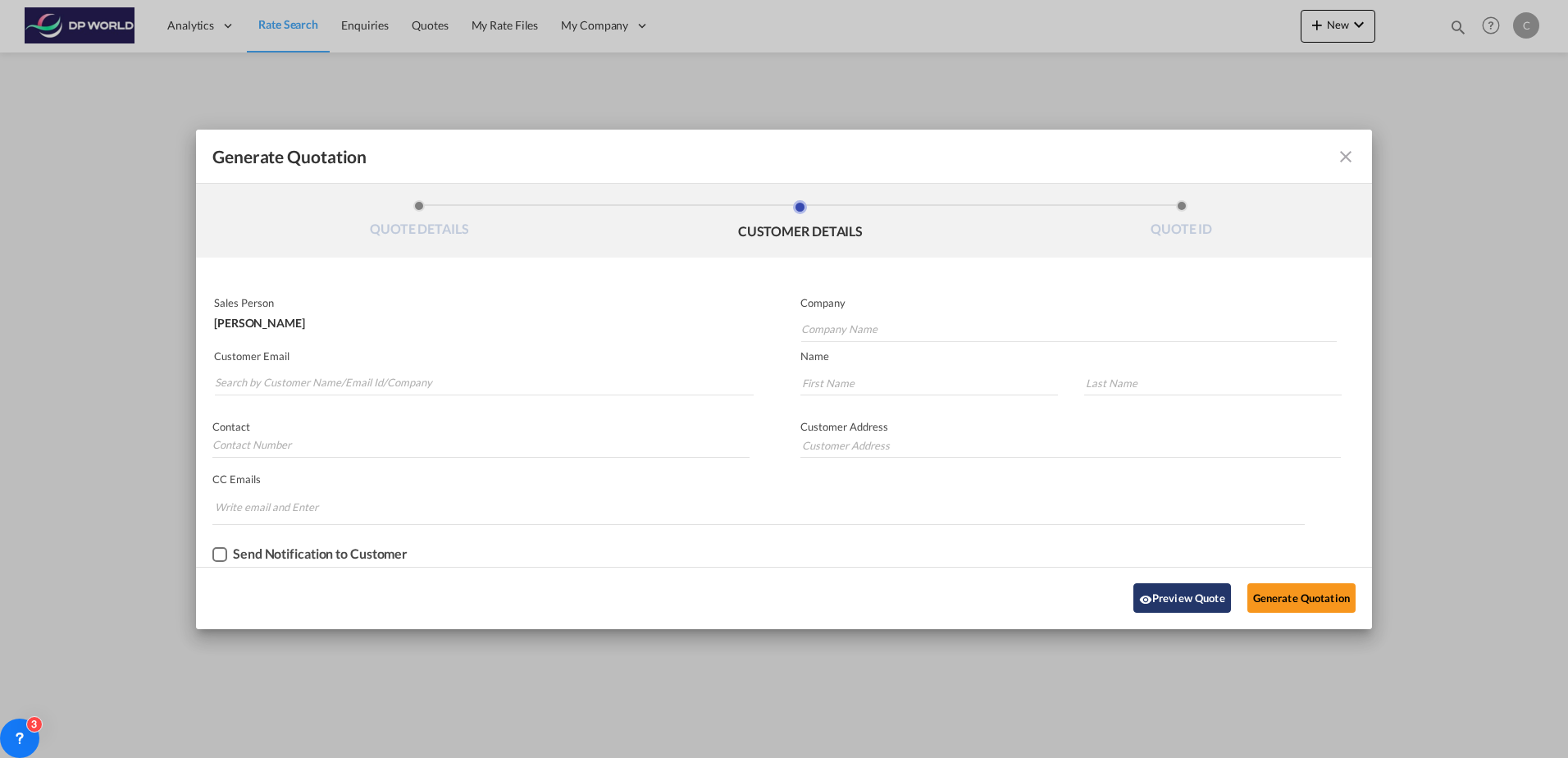
click at [1170, 598] on button "Preview Quote" at bounding box center [1182, 598] width 97 height 30
click at [1346, 160] on md-icon "icon-close fg-AAA8AD cursor m-0" at bounding box center [1345, 156] width 20 height 20
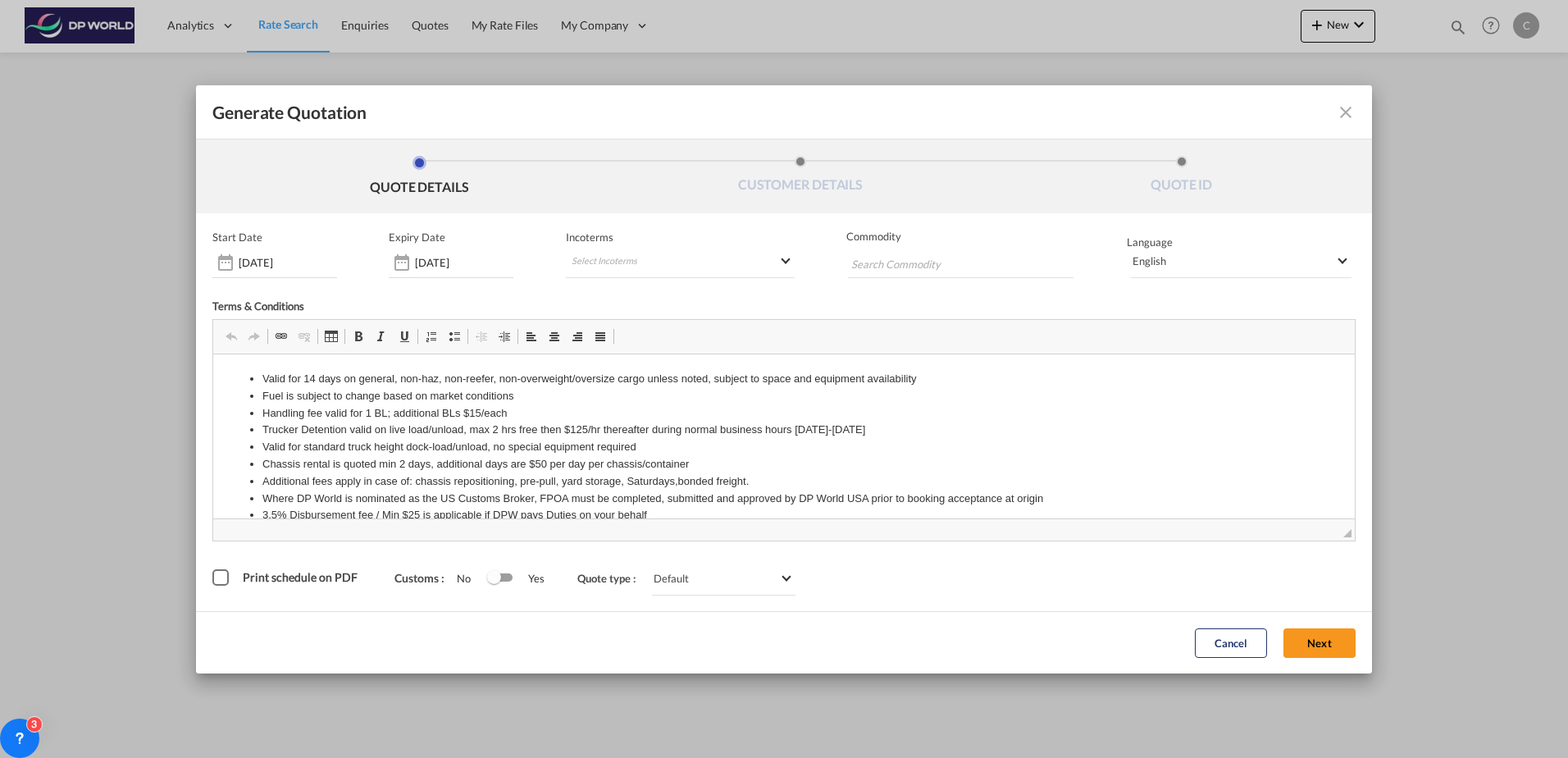
click at [227, 577] on div "Print schedule on PDF" at bounding box center [221, 577] width 17 height 17
click at [1314, 637] on button "Next" at bounding box center [1319, 643] width 72 height 30
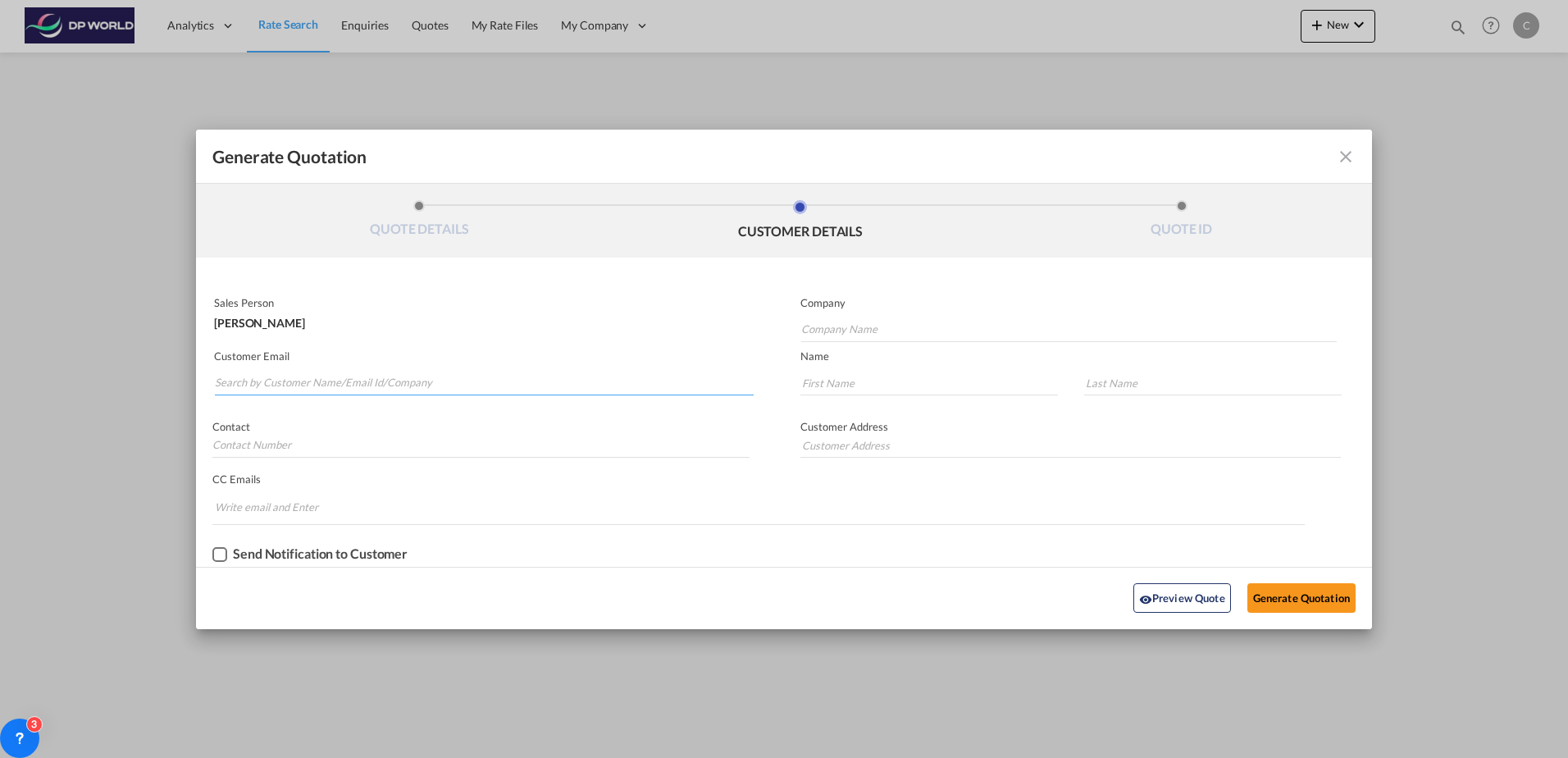
click at [352, 380] on input "Search by Customer Name/Email Id/Company" at bounding box center [485, 383] width 539 height 24
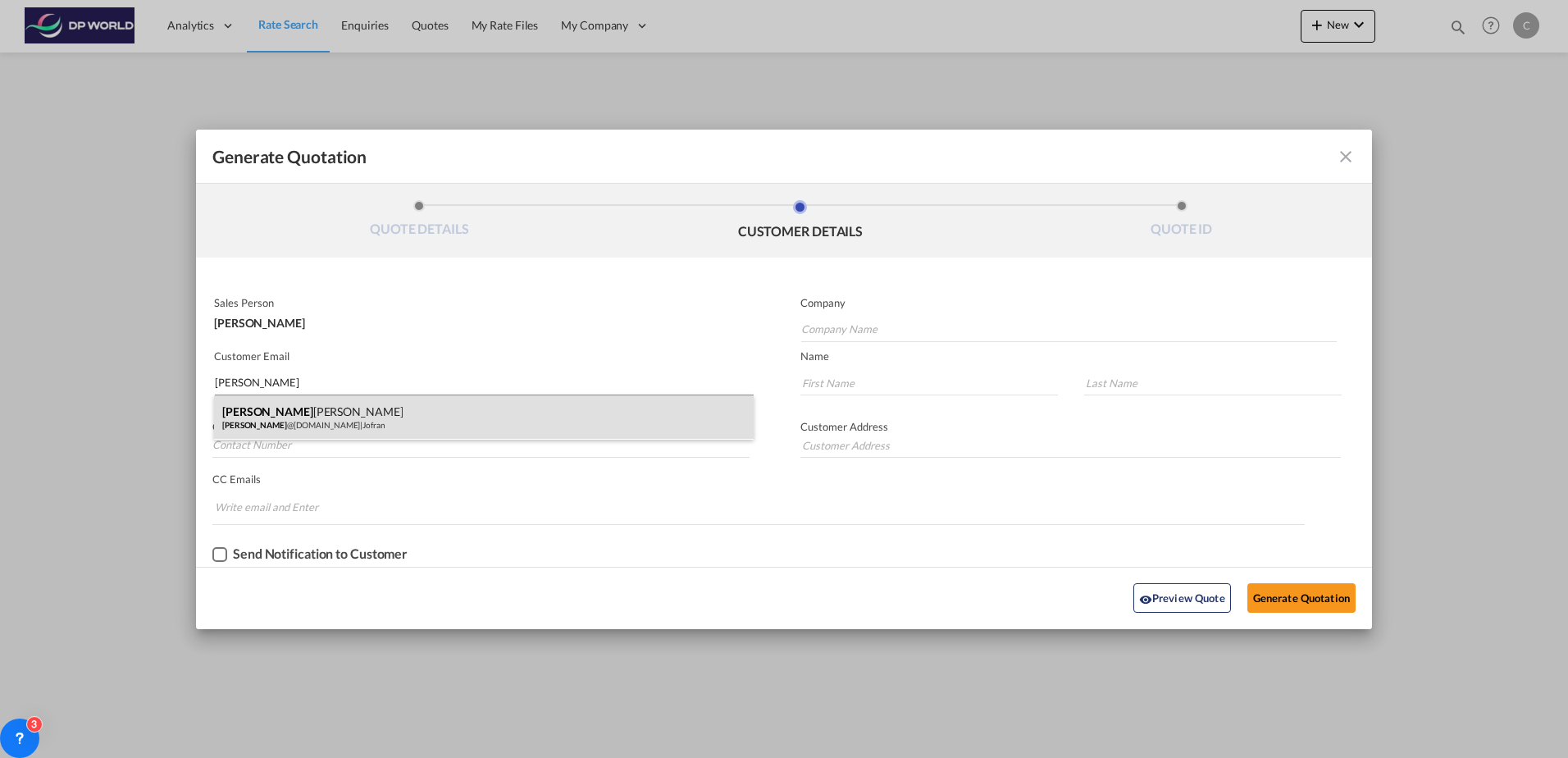
type input "chad"
click at [364, 415] on div "Chad Goldman chad @jofran.com | Jofran" at bounding box center [484, 416] width 540 height 44
type input "Jofran"
type input "chad@jofran.com"
type input "Chad"
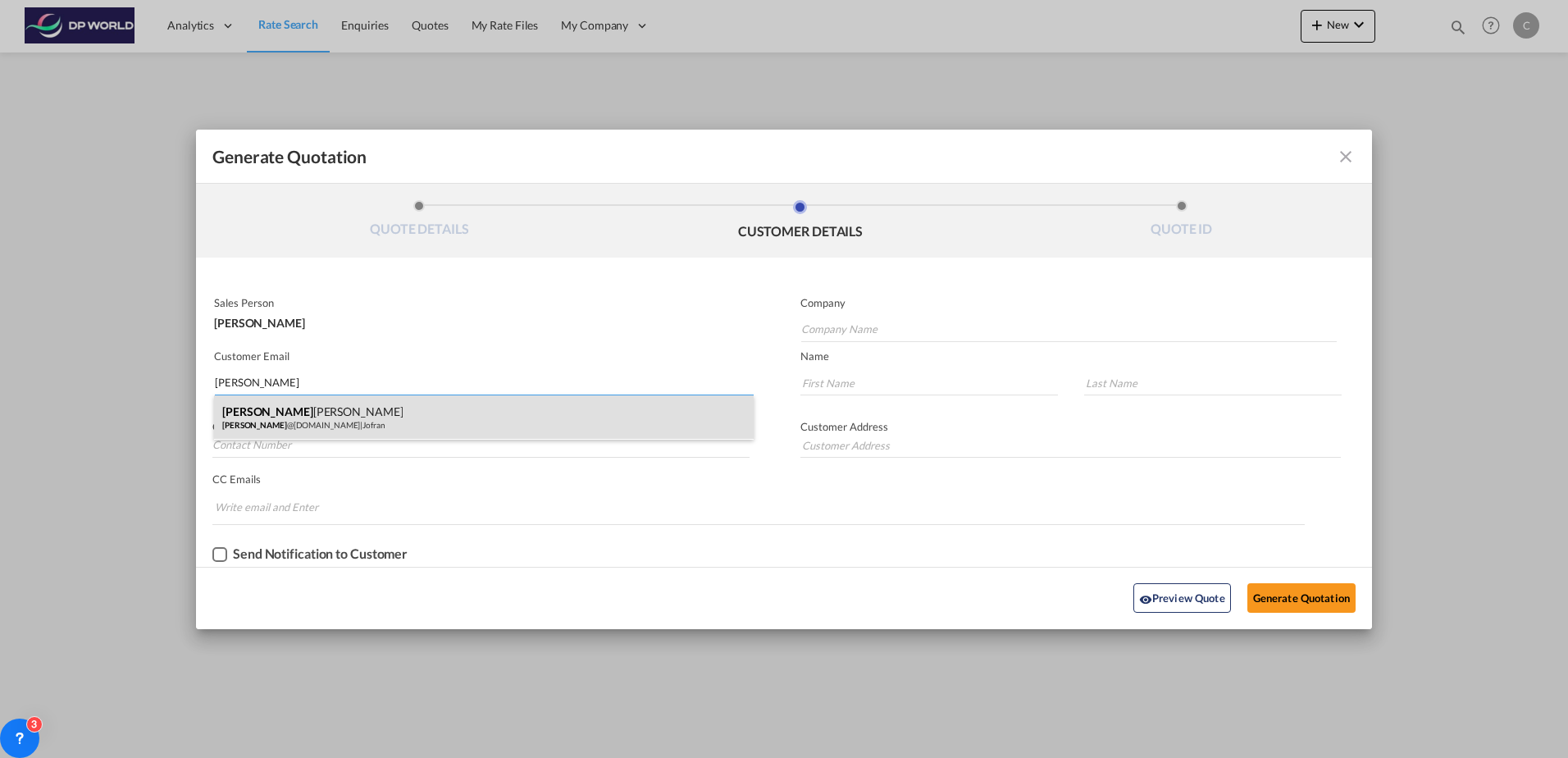
type input "Goldman"
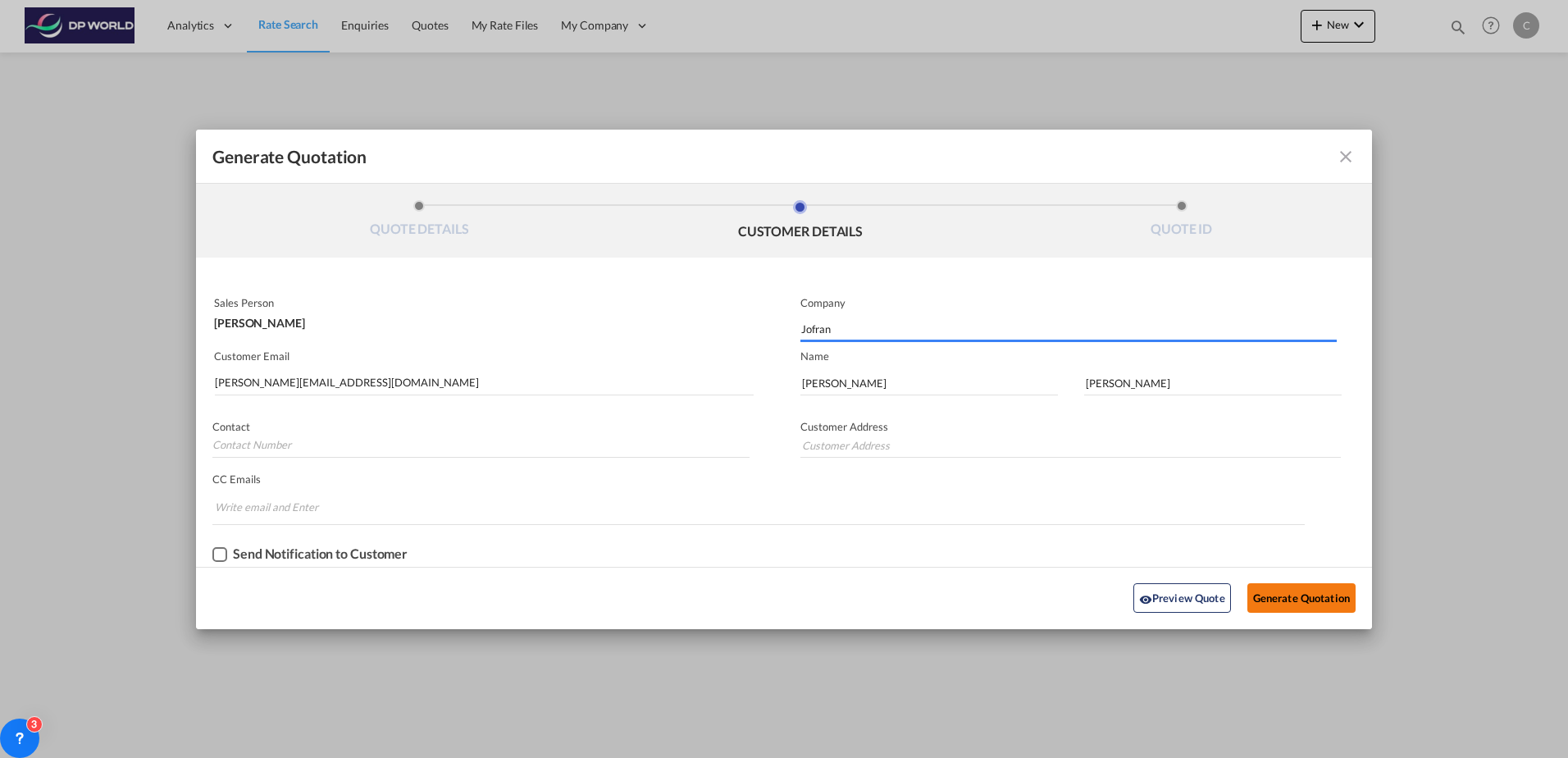
click at [1256, 602] on button "Generate Quotation" at bounding box center [1302, 598] width 109 height 30
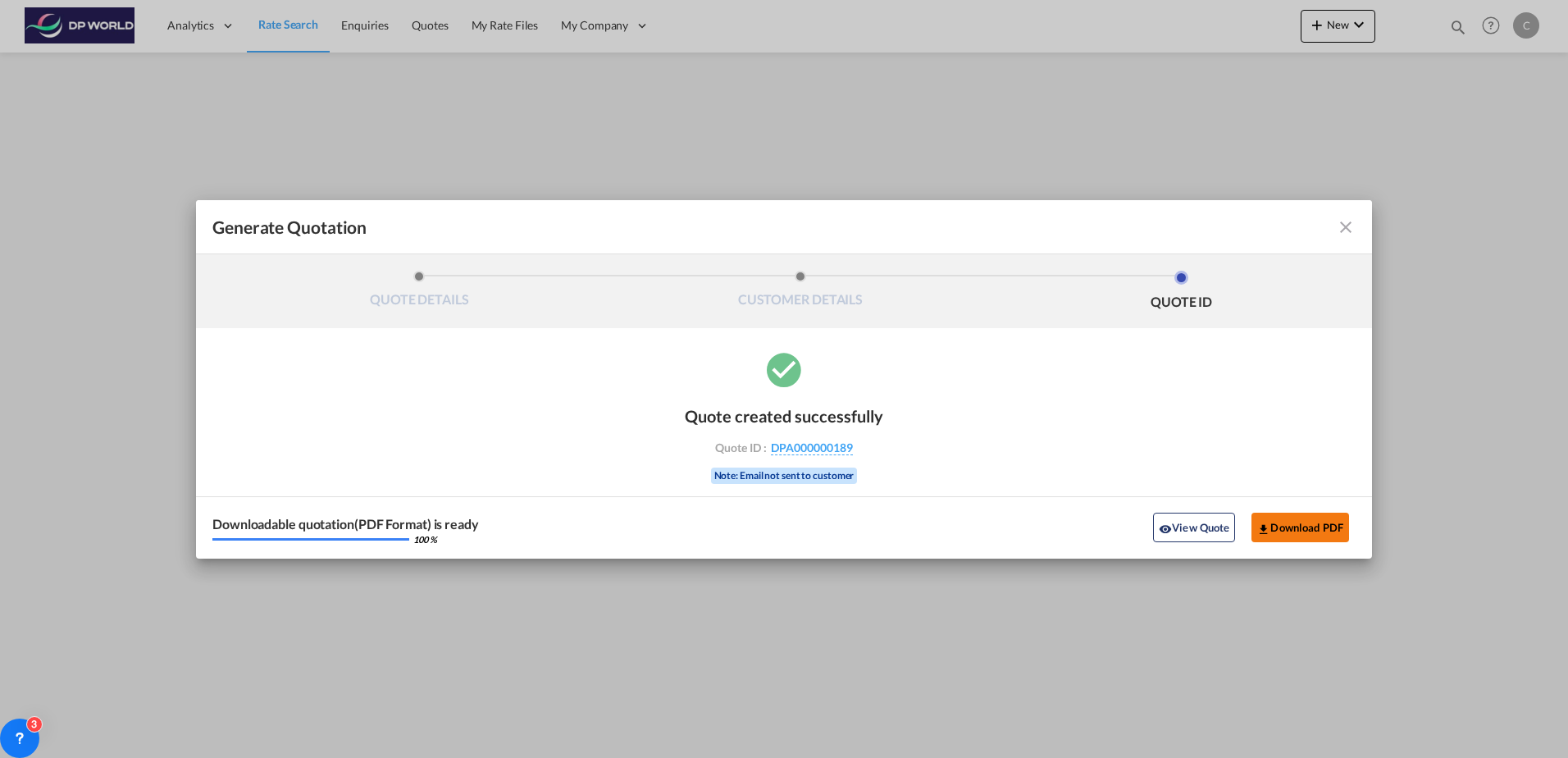
click at [1288, 522] on button "Download PDF" at bounding box center [1300, 528] width 97 height 30
click at [1339, 224] on md-icon "icon-close fg-AAA8AD cursor m-0" at bounding box center [1345, 226] width 20 height 20
